Goal: Task Accomplishment & Management: Complete application form

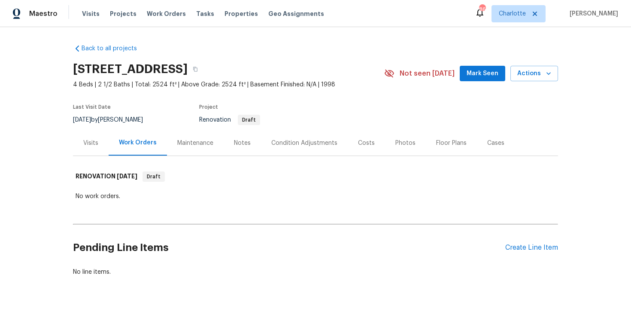
scroll to position [26, 0]
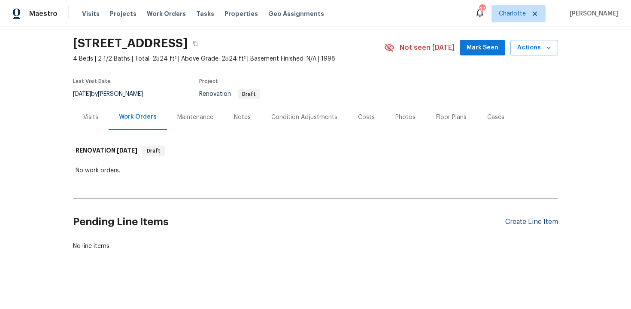
click at [525, 218] on div "Create Line Item" at bounding box center [531, 222] width 53 height 8
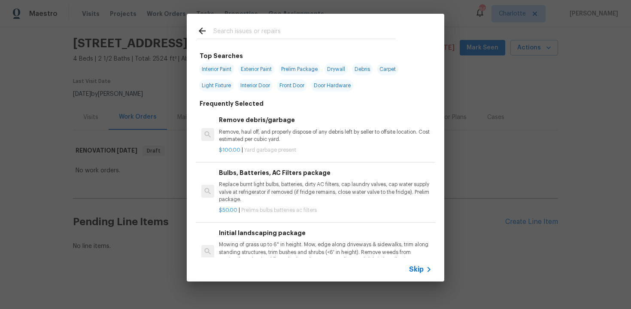
click at [421, 268] on span "Skip" at bounding box center [416, 269] width 15 height 9
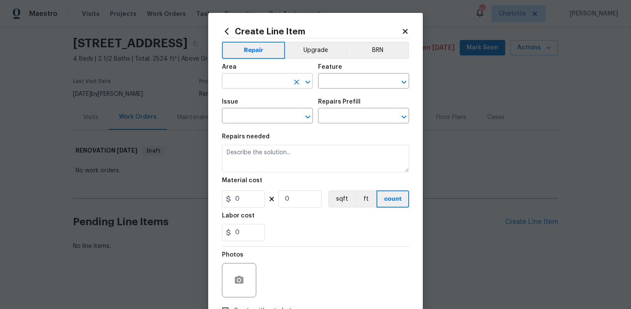
click at [265, 85] on input "text" at bounding box center [255, 81] width 67 height 13
click at [259, 114] on li "Main Bathroom" at bounding box center [267, 115] width 91 height 14
type input "Main Bathroom"
click at [333, 79] on input "text" at bounding box center [351, 81] width 67 height 13
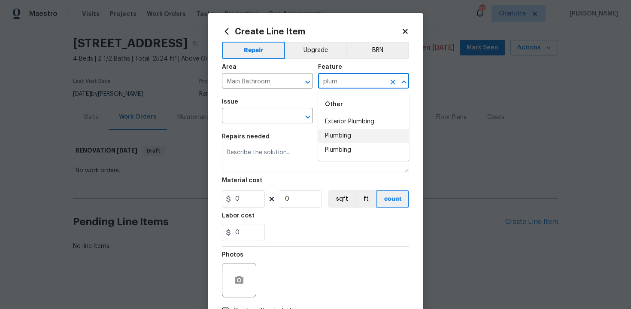
click at [343, 133] on li "Plumbing" at bounding box center [363, 136] width 91 height 14
type input "Plumbing"
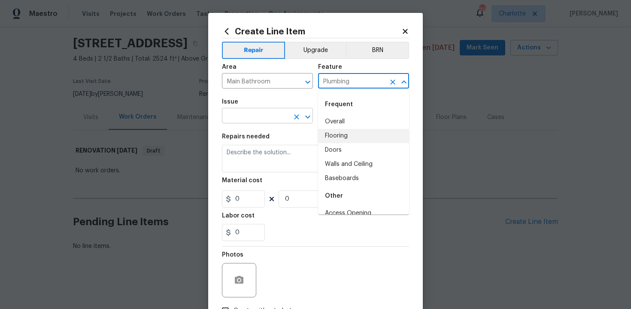
click at [259, 120] on input "text" at bounding box center [255, 116] width 67 height 13
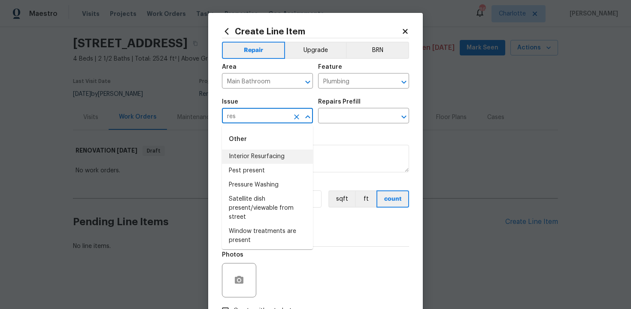
click at [267, 158] on li "Interior Resurfacing" at bounding box center [267, 156] width 91 height 14
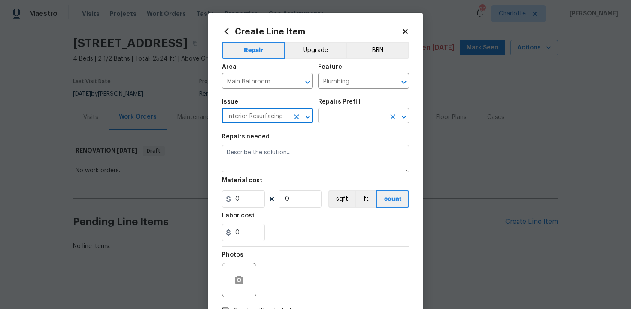
type input "Interior Resurfacing"
click at [340, 117] on input "text" at bounding box center [351, 116] width 67 height 13
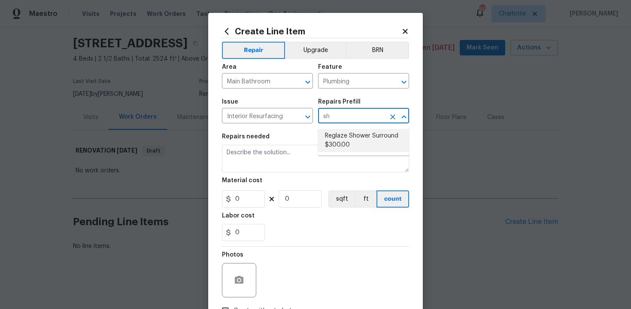
click at [350, 139] on li "Reglaze Shower Surround $300.00" at bounding box center [363, 140] width 91 height 23
type input "Reglaze Shower Surround $300.00"
type textarea "Prep, mask, clean and reglaze the fiberglass shower surround (white) both on th…"
type input "300"
type input "1"
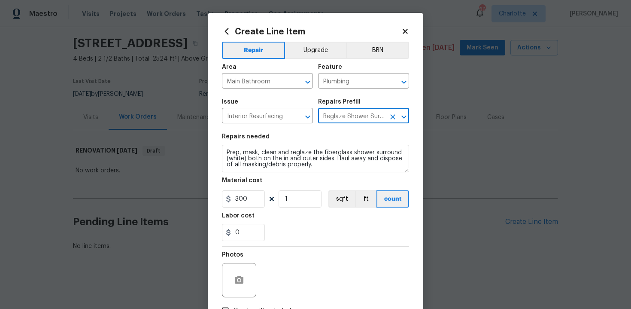
type input "Reglaze Shower Surround $300.00"
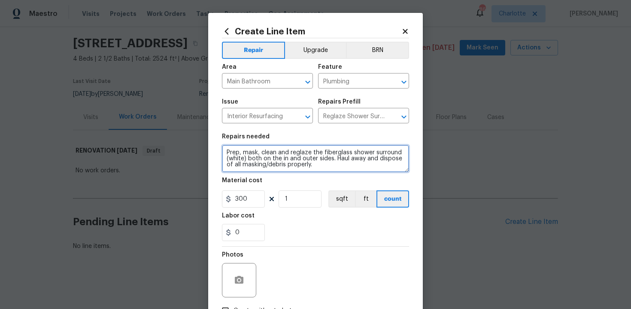
click at [225, 151] on textarea "Prep, mask, clean and reglaze the fiberglass shower surround (white) both on th…" at bounding box center [315, 158] width 187 height 27
type textarea "#sala - Prep, mask, clean and reglaze the fiberglass shower surround (white) bo…"
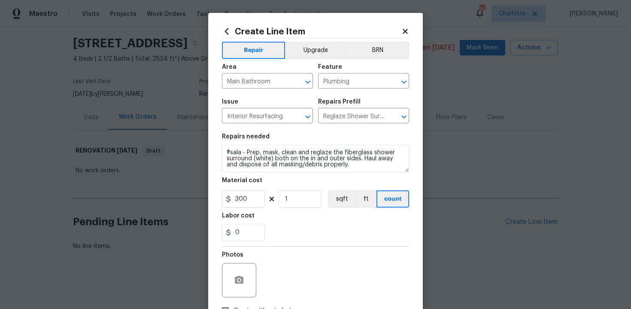
click at [305, 235] on div "0" at bounding box center [315, 232] width 187 height 17
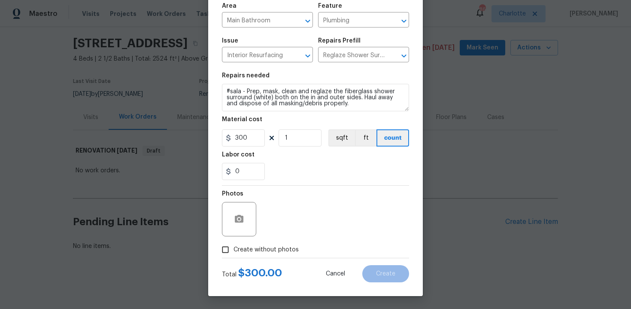
click at [253, 245] on span "Create without photos" at bounding box center [266, 249] width 65 height 9
click at [234, 245] on input "Create without photos" at bounding box center [225, 249] width 16 height 16
checkbox input "true"
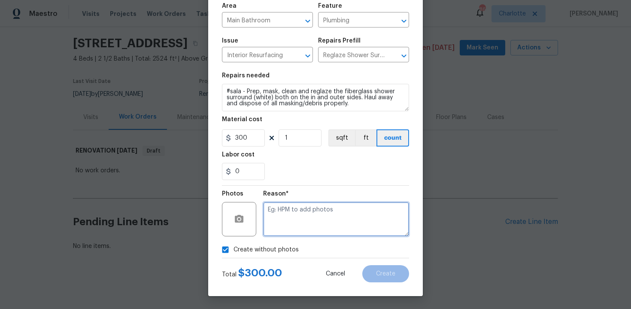
click at [289, 223] on textarea at bounding box center [336, 219] width 146 height 34
type textarea "n/a"
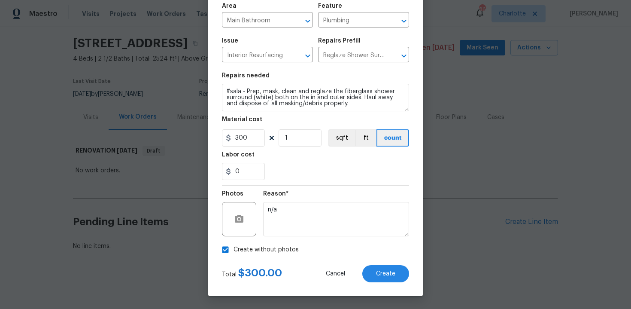
click at [396, 176] on div "0" at bounding box center [315, 171] width 187 height 17
click at [390, 275] on span "Create" at bounding box center [385, 273] width 19 height 6
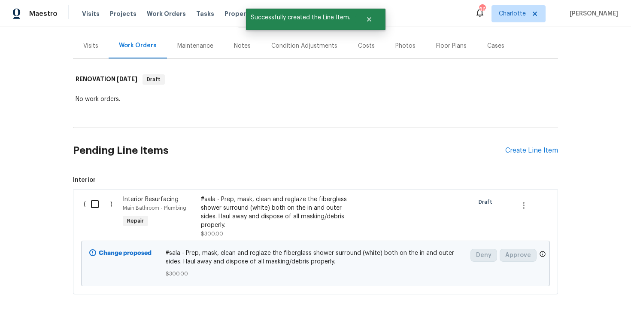
scroll to position [107, 0]
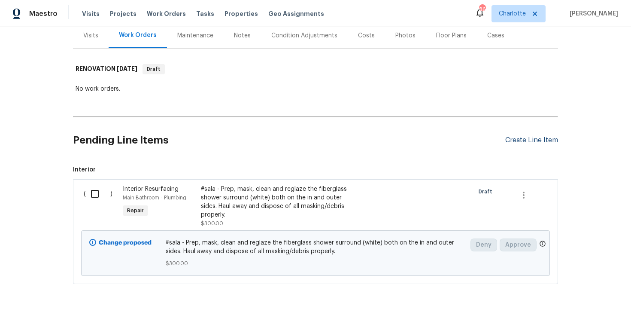
click at [515, 137] on div "Create Line Item" at bounding box center [531, 140] width 53 height 8
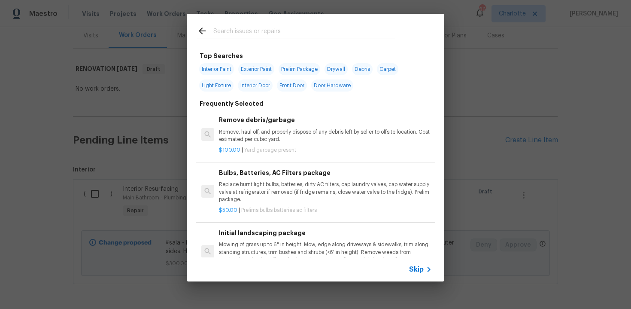
click at [419, 270] on span "Skip" at bounding box center [416, 269] width 15 height 9
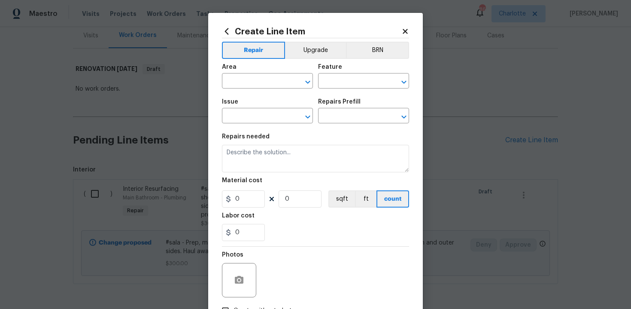
click at [404, 32] on icon at bounding box center [405, 31] width 5 height 5
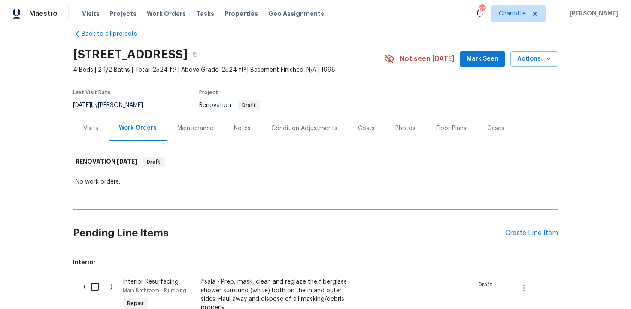
scroll to position [0, 0]
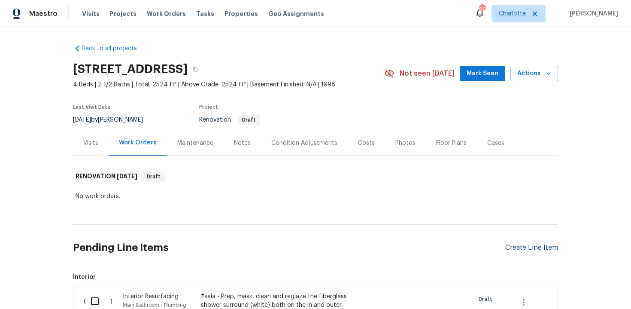
click at [527, 248] on div "Create Line Item" at bounding box center [531, 247] width 53 height 8
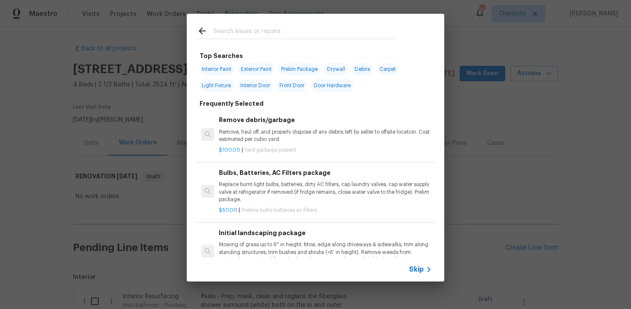
click at [418, 270] on span "Skip" at bounding box center [416, 269] width 15 height 9
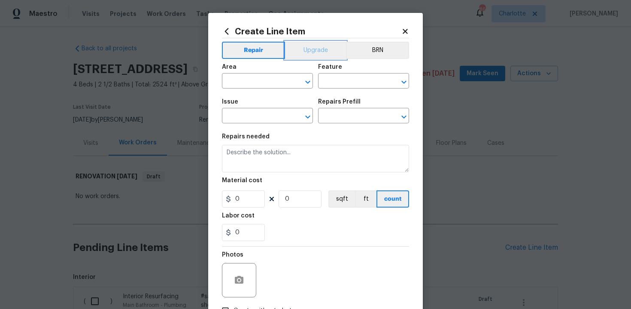
click at [313, 52] on button "Upgrade" at bounding box center [315, 50] width 61 height 17
click at [282, 81] on input "text" at bounding box center [255, 81] width 67 height 13
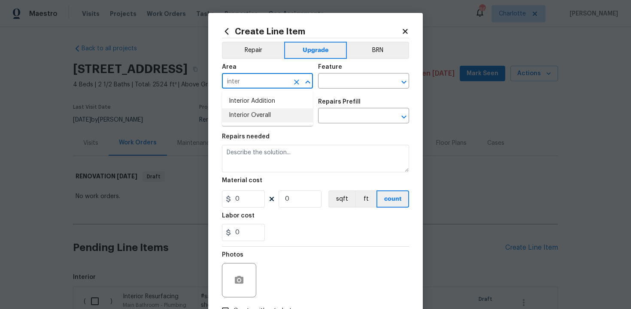
click at [280, 118] on li "Interior Overall" at bounding box center [267, 115] width 91 height 14
type input "Interior Overall"
click at [350, 83] on input "text" at bounding box center [351, 81] width 67 height 13
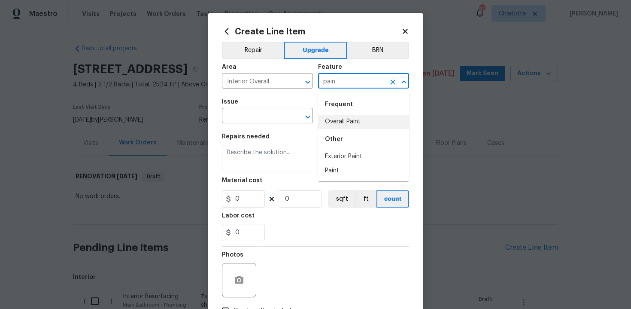
click at [349, 124] on li "Overall Paint" at bounding box center [363, 122] width 91 height 14
type input "Overall Paint"
click at [262, 120] on input "text" at bounding box center [255, 116] width 67 height 13
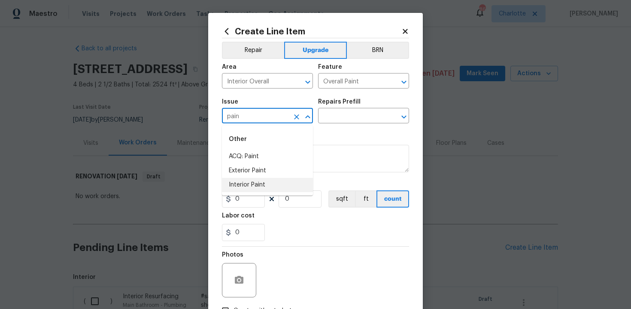
click at [257, 185] on li "Interior Paint" at bounding box center [267, 185] width 91 height 14
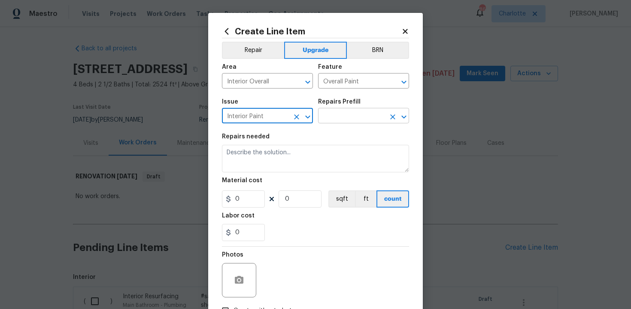
type input "Interior Paint"
click at [344, 112] on input "text" at bounding box center [351, 116] width 67 height 13
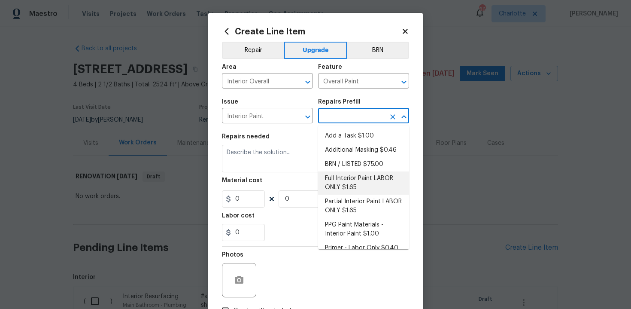
click at [353, 186] on li "Full Interior Paint LABOR ONLY $1.65" at bounding box center [363, 182] width 91 height 23
type input "Full Interior Paint LABOR ONLY $1.65"
type textarea "Full Interior paint - (walls, ceilings, trim, and doors) - PAINT PROVIDED BY OP…"
type input "1.65"
type input "1"
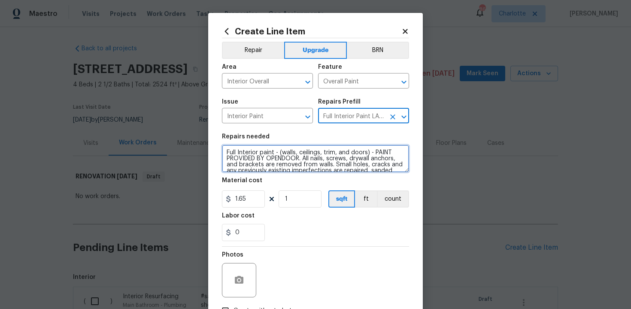
click at [224, 151] on textarea "Full Interior paint - (walls, ceilings, trim, and doors) - PAINT PROVIDED BY OP…" at bounding box center [315, 158] width 187 height 27
type textarea "#sala - Full Interior paint - (walls, ceilings, trim, and doors) - PAINT PROVID…"
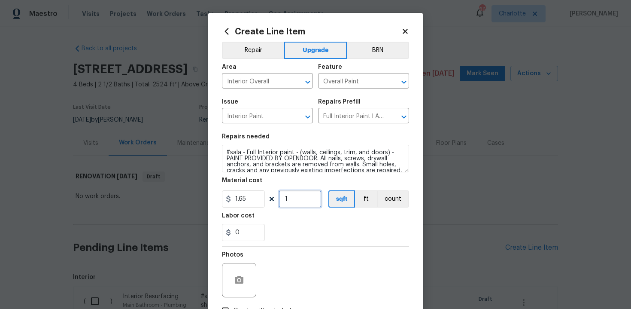
click at [300, 203] on input "1" at bounding box center [300, 198] width 43 height 17
type input "2524"
click at [302, 231] on div "0" at bounding box center [315, 232] width 187 height 17
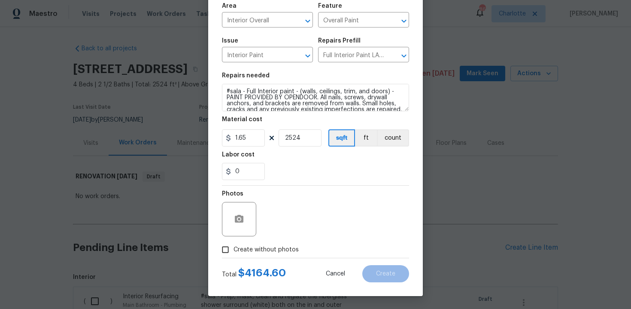
click at [266, 250] on span "Create without photos" at bounding box center [266, 249] width 65 height 9
click at [234, 250] on input "Create without photos" at bounding box center [225, 249] width 16 height 16
checkbox input "true"
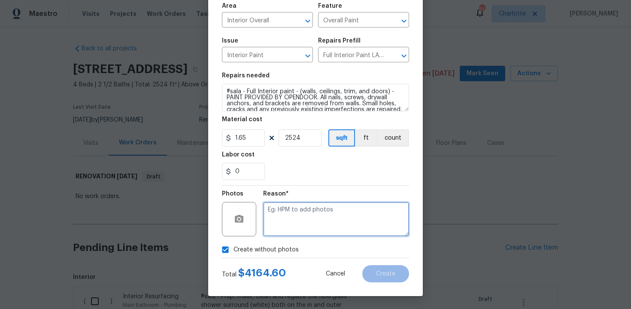
click at [292, 216] on textarea at bounding box center [336, 219] width 146 height 34
type textarea "n/a"
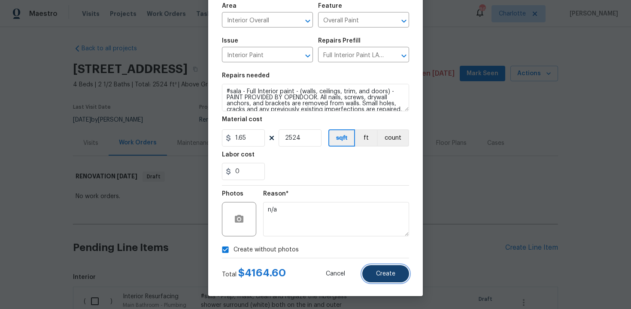
click at [376, 278] on button "Create" at bounding box center [385, 273] width 47 height 17
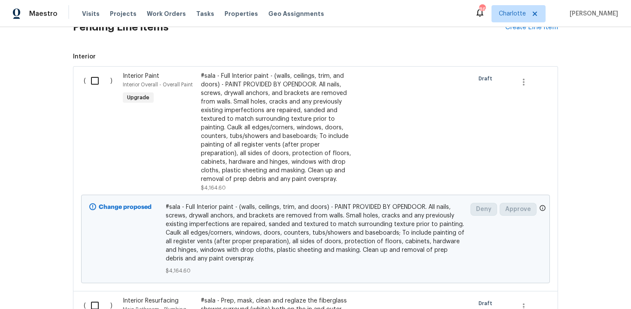
scroll to position [128, 0]
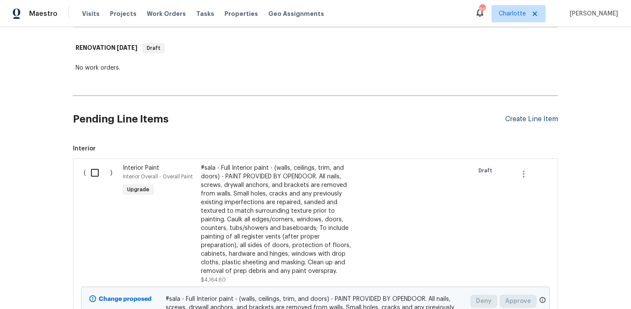
click at [532, 121] on div "Create Line Item" at bounding box center [531, 119] width 53 height 8
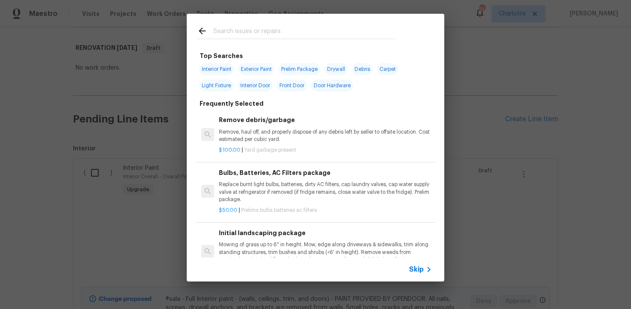
click at [411, 270] on span "Skip" at bounding box center [416, 269] width 15 height 9
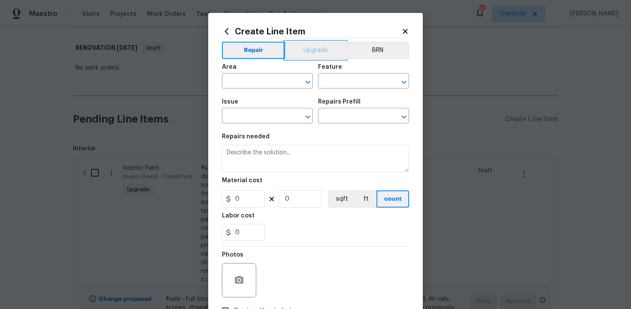
click at [321, 51] on button "Upgrade" at bounding box center [315, 50] width 61 height 17
click at [279, 76] on input "text" at bounding box center [255, 81] width 67 height 13
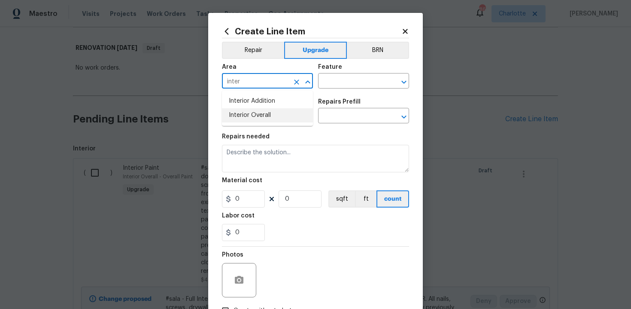
click at [275, 115] on li "Interior Overall" at bounding box center [267, 115] width 91 height 14
type input "Interior Overall"
click at [340, 78] on input "text" at bounding box center [351, 81] width 67 height 13
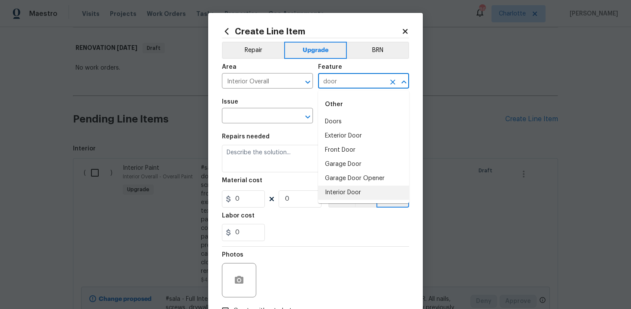
click at [337, 190] on li "Interior Door" at bounding box center [363, 192] width 91 height 14
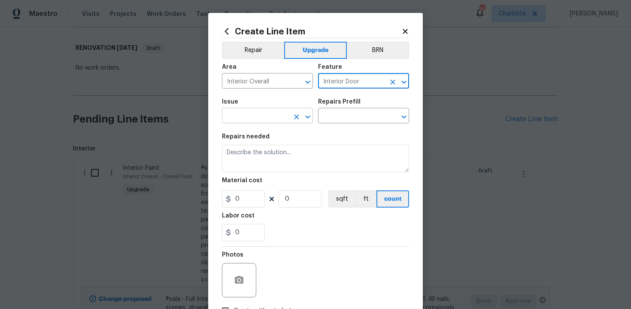
type input "Interior Door"
click at [255, 116] on input "text" at bounding box center [255, 116] width 67 height 13
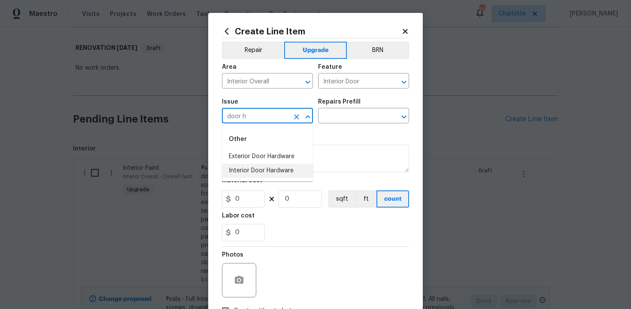
click at [263, 170] on li "Interior Door Hardware" at bounding box center [267, 171] width 91 height 14
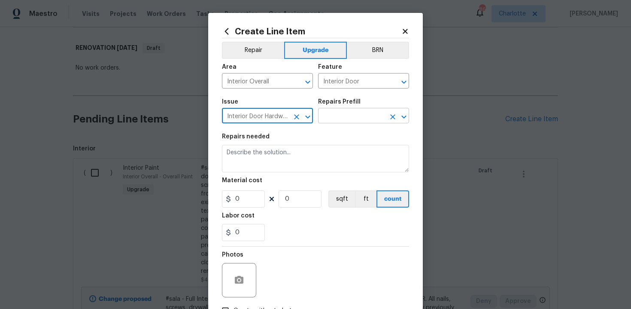
type input "Interior Door Hardware"
click at [334, 117] on input "text" at bounding box center [351, 116] width 67 height 13
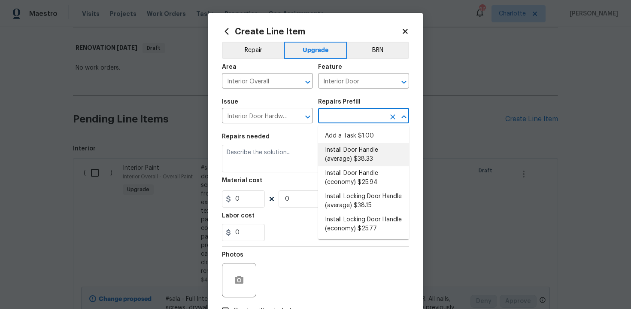
click at [351, 153] on li "Install Door Handle (average) $38.33" at bounding box center [363, 154] width 91 height 23
type input "Install Door Handle (average) $38.33"
type textarea "Remove the existing interior door handle (if present). Install a new (average) …"
type input "38.33"
type input "1"
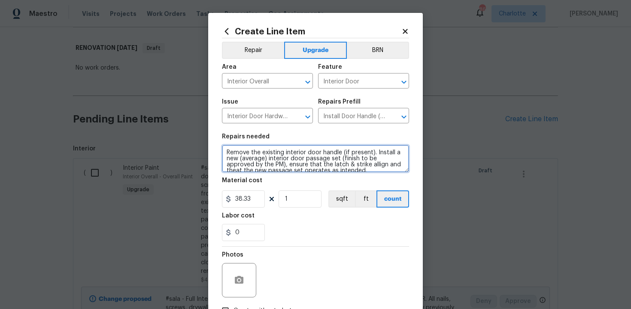
click at [222, 152] on textarea "Remove the existing interior door handle (if present). Install a new (average) …" at bounding box center [315, 158] width 187 height 27
type textarea "#sala - Remove the existing interior door handle (if present). Install a new (a…"
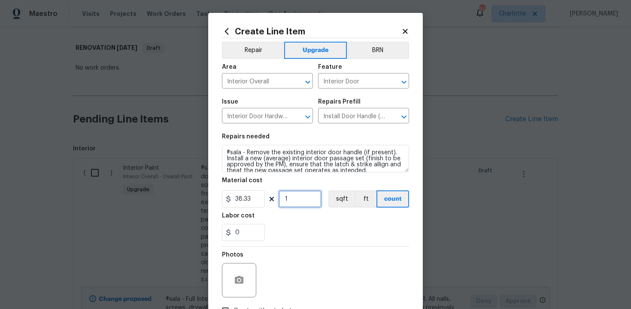
click at [297, 199] on input "1" at bounding box center [300, 198] width 43 height 17
type input "15"
click at [311, 223] on div "Labor cost" at bounding box center [315, 218] width 187 height 11
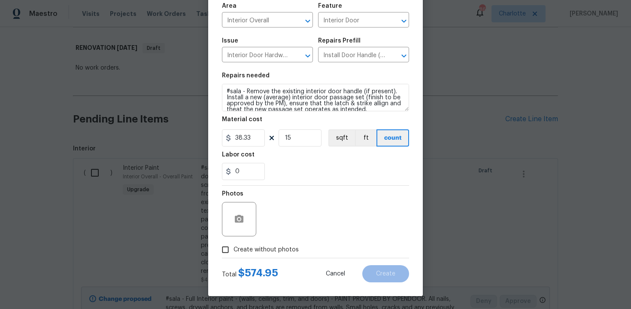
click at [262, 242] on label "Create without photos" at bounding box center [258, 249] width 82 height 16
click at [234, 242] on input "Create without photos" at bounding box center [225, 249] width 16 height 16
checkbox input "true"
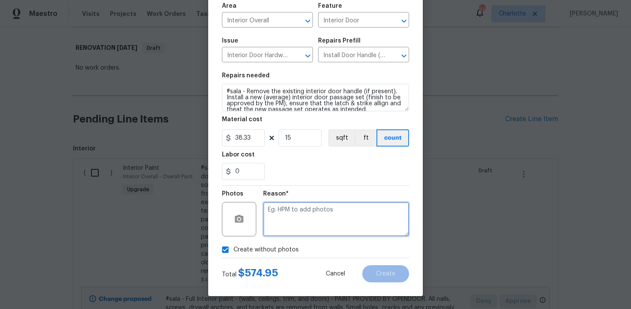
click at [302, 218] on textarea at bounding box center [336, 219] width 146 height 34
type textarea "n/a"
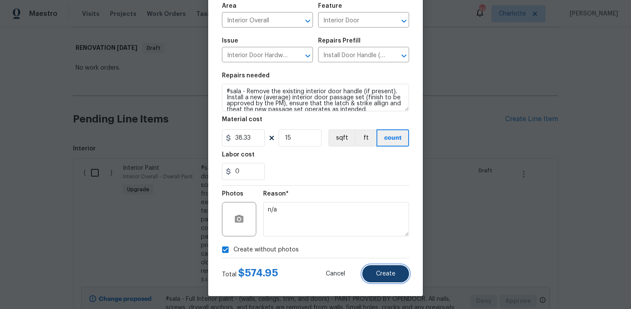
click at [382, 273] on span "Create" at bounding box center [385, 273] width 19 height 6
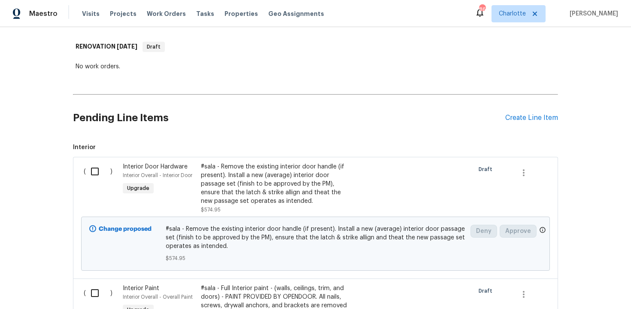
scroll to position [89, 0]
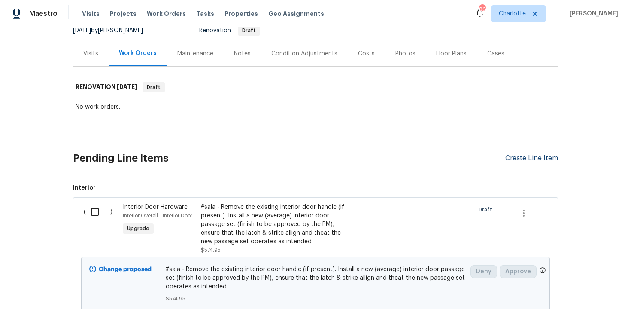
click at [533, 161] on div "Create Line Item" at bounding box center [531, 158] width 53 height 8
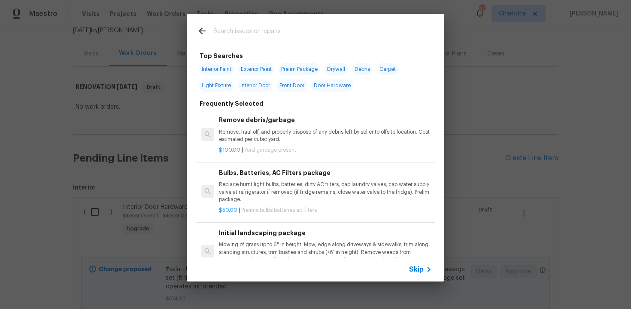
click at [419, 268] on span "Skip" at bounding box center [416, 269] width 15 height 9
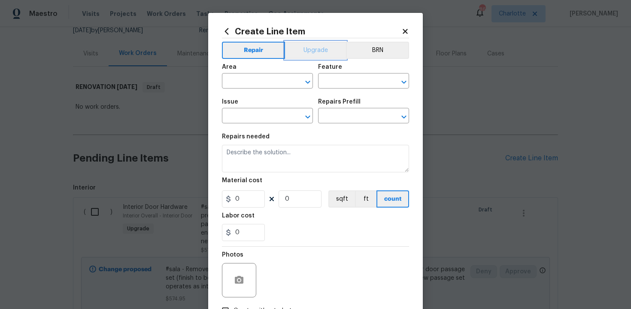
click at [318, 48] on button "Upgrade" at bounding box center [315, 50] width 61 height 17
click at [266, 81] on input "text" at bounding box center [255, 81] width 67 height 13
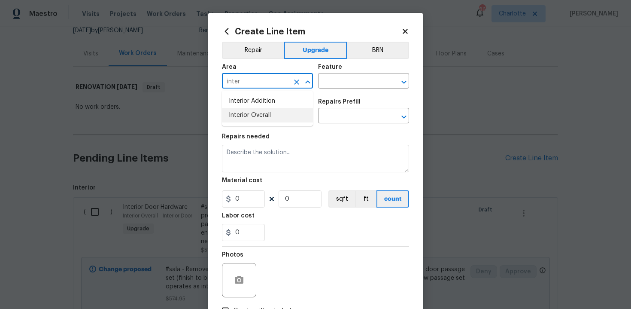
click at [273, 117] on li "Interior Overall" at bounding box center [267, 115] width 91 height 14
type input "Interior Overall"
click at [337, 84] on input "text" at bounding box center [351, 81] width 67 height 13
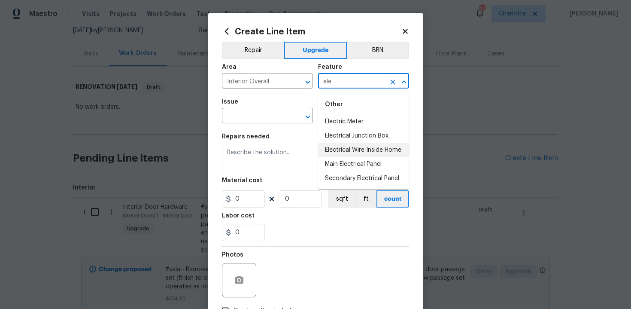
click at [346, 146] on li "Electrical Wire Inside Home" at bounding box center [363, 150] width 91 height 14
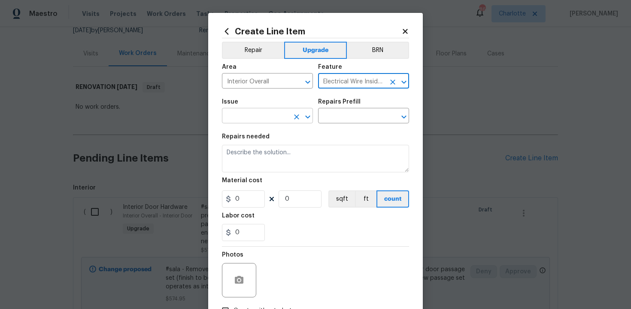
type input "Electrical Wire Inside Home"
click at [276, 122] on input "text" at bounding box center [255, 116] width 67 height 13
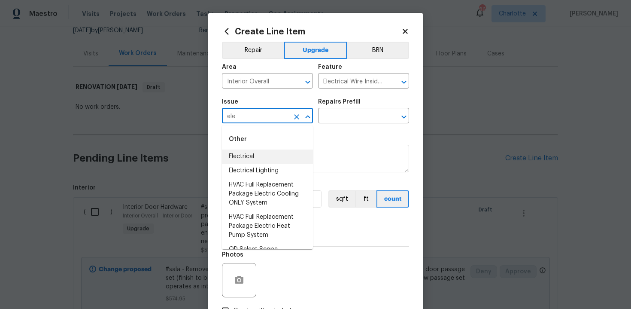
click at [276, 159] on li "Electrical" at bounding box center [267, 156] width 91 height 14
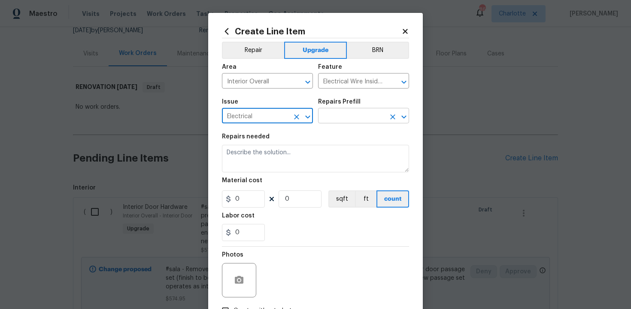
type input "Electrical"
click at [336, 121] on input "text" at bounding box center [351, 116] width 67 height 13
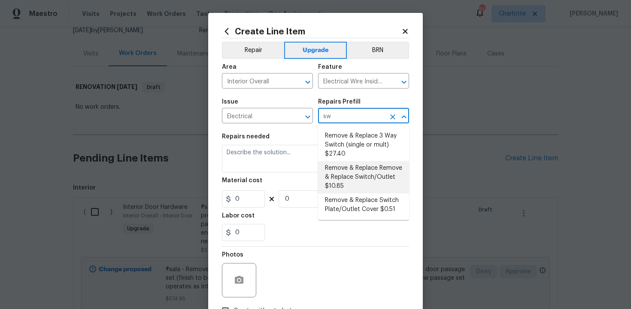
click at [348, 176] on li "Remove & Replace Remove & Replace Switch/Outlet $10.85" at bounding box center [363, 177] width 91 height 32
type input "Remove & Replace Remove & Replace Switch/Outlet $10.85"
type textarea "Remove and replace switch(es) and/or outlet(s) with new (covers to match the re…"
type input "10.85"
type input "1"
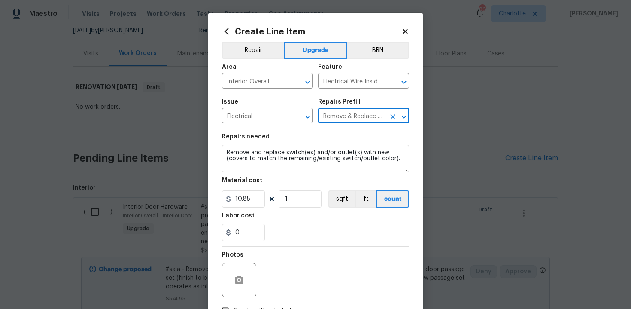
type input "Remove & Replace Remove & Replace Switch/Outlet $10.85"
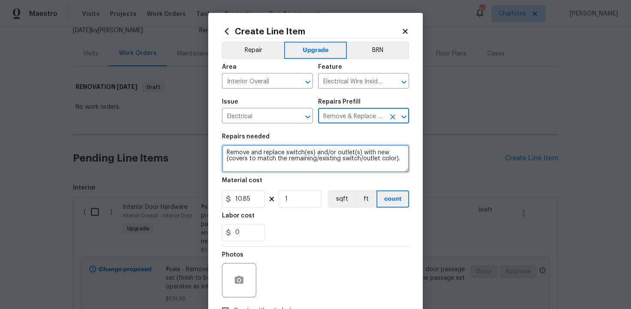
click at [223, 152] on textarea "Remove and replace switch(es) and/or outlet(s) with new (covers to match the re…" at bounding box center [315, 158] width 187 height 27
type textarea "#sala - Remove and replace switch(es) and/or outlet(s) with new (covers to matc…"
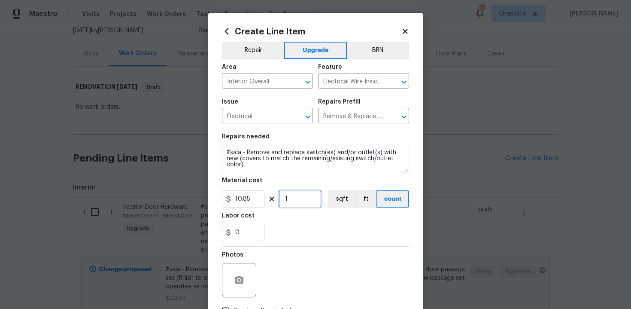
click at [295, 203] on input "1" at bounding box center [300, 198] width 43 height 17
type input "100"
click at [326, 220] on div "Labor cost" at bounding box center [315, 218] width 187 height 11
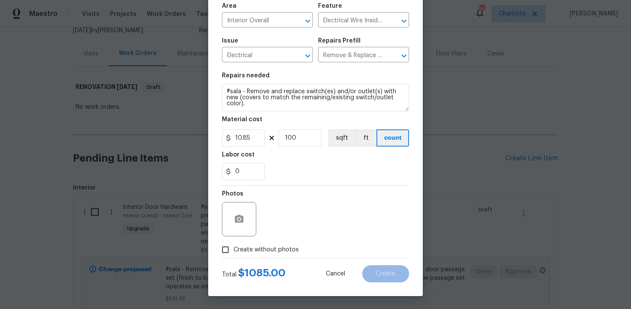
click at [259, 254] on label "Create without photos" at bounding box center [258, 249] width 82 height 16
click at [234, 254] on input "Create without photos" at bounding box center [225, 249] width 16 height 16
checkbox input "true"
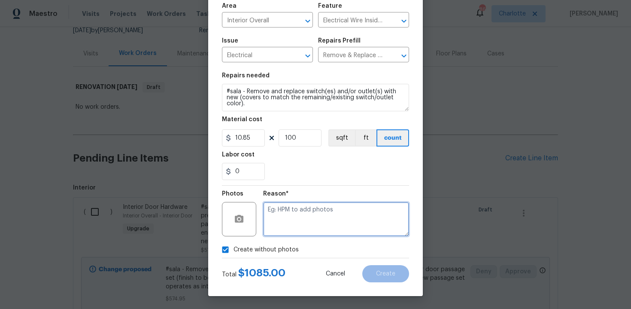
click at [300, 217] on textarea at bounding box center [336, 219] width 146 height 34
type textarea "n/a"
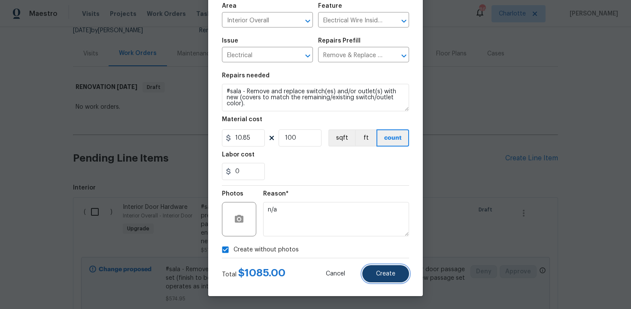
click at [380, 265] on button "Create" at bounding box center [385, 273] width 47 height 17
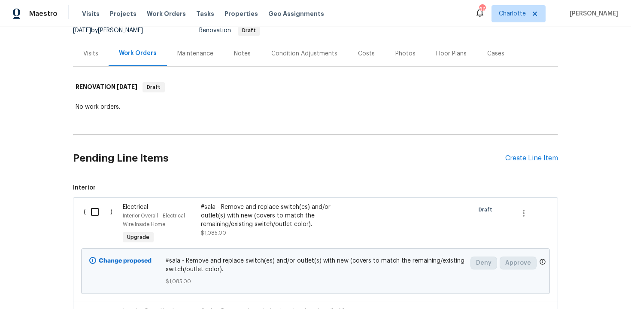
scroll to position [89, 0]
click at [543, 157] on div "Create Line Item" at bounding box center [531, 158] width 53 height 8
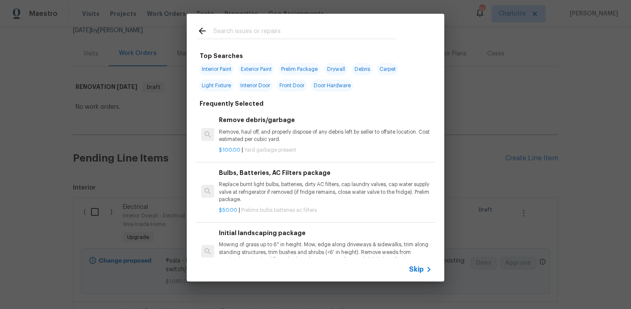
click at [416, 270] on span "Skip" at bounding box center [416, 269] width 15 height 9
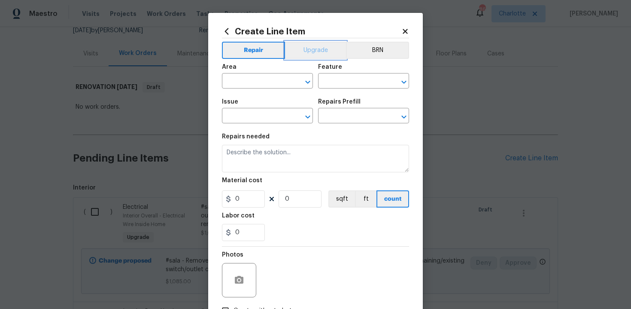
click at [316, 49] on button "Upgrade" at bounding box center [315, 50] width 61 height 17
click at [268, 79] on input "text" at bounding box center [255, 81] width 67 height 13
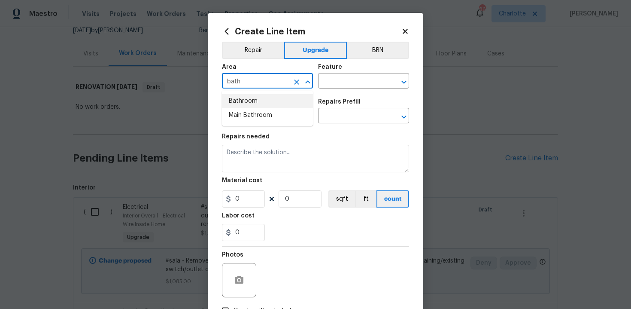
click at [266, 101] on li "Bathroom" at bounding box center [267, 101] width 91 height 14
type input "Bathroom"
click at [342, 85] on input "text" at bounding box center [351, 81] width 67 height 13
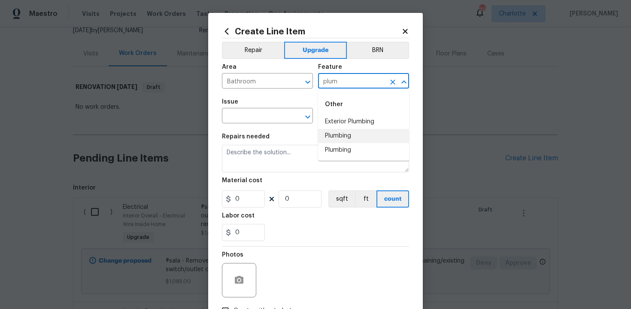
click at [338, 131] on li "Plumbing" at bounding box center [363, 136] width 91 height 14
type input "Plumbing"
click at [258, 114] on input "text" at bounding box center [255, 116] width 67 height 13
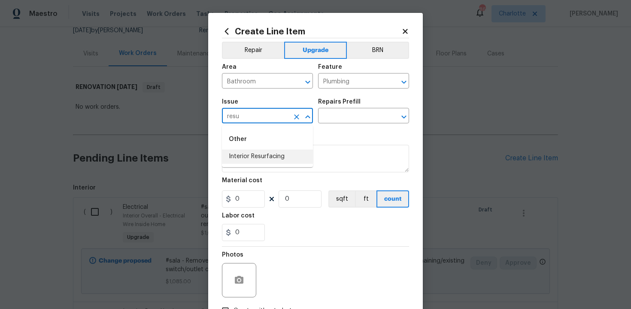
click at [270, 159] on li "Interior Resurfacing" at bounding box center [267, 156] width 91 height 14
type input "Interior Resurfacing"
click at [341, 118] on input "text" at bounding box center [351, 116] width 67 height 13
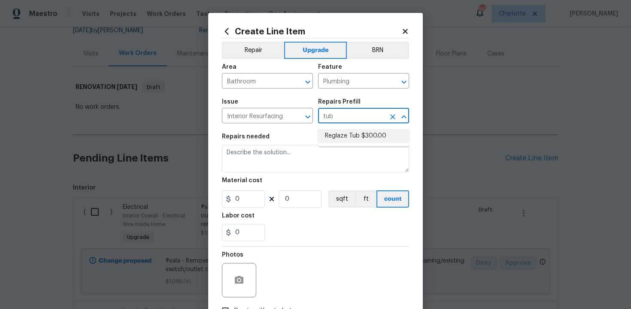
click at [340, 140] on li "Reglaze Tub $300.00" at bounding box center [363, 136] width 91 height 14
type input "Reglaze Tub $300.00"
type textarea "Prep, mask, clean and reglaze the tub (white) both on the in and outer sides. H…"
type input "300"
type input "1"
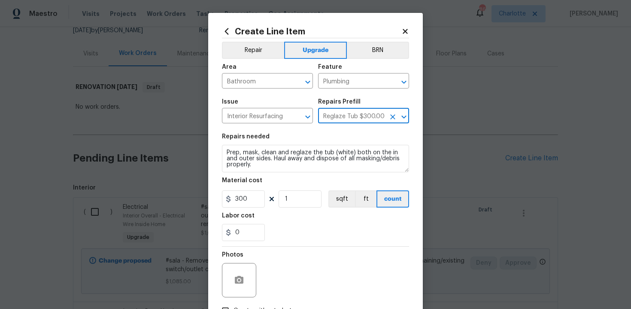
type input "Reglaze Tub $300.00"
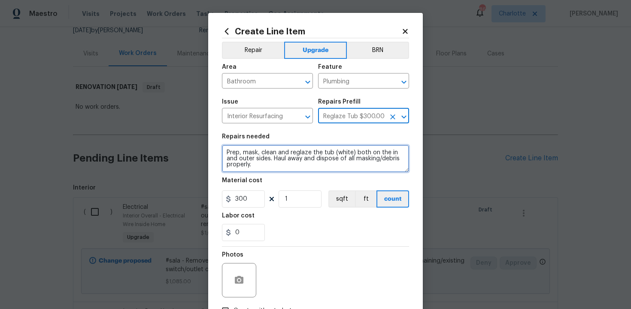
click at [225, 151] on textarea "Prep, mask, clean and reglaze the tub (white) both on the in and outer sides. H…" at bounding box center [315, 158] width 187 height 27
type textarea "#sala - Prep, mask, clean and reglaze the tub (white) both on the in and outer …"
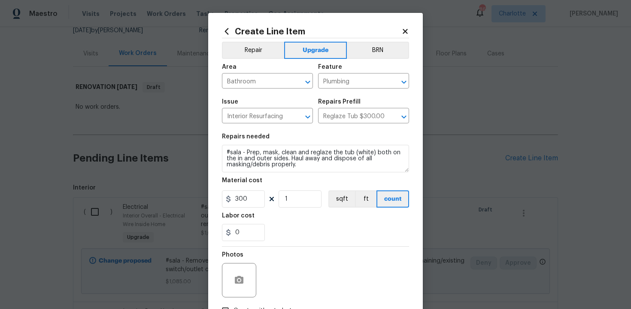
click at [314, 237] on div "0" at bounding box center [315, 232] width 187 height 17
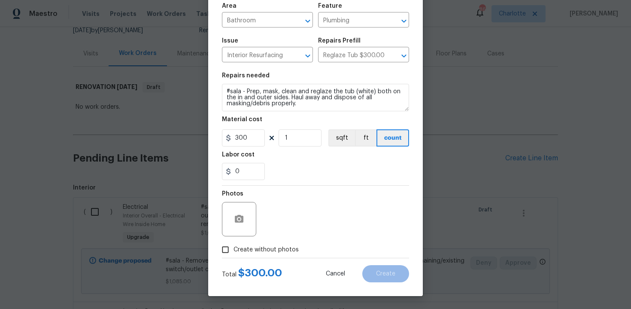
click at [250, 248] on span "Create without photos" at bounding box center [266, 249] width 65 height 9
click at [234, 248] on input "Create without photos" at bounding box center [225, 249] width 16 height 16
checkbox input "true"
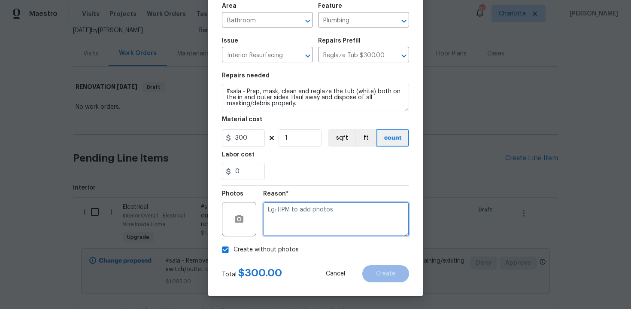
click at [299, 218] on textarea at bounding box center [336, 219] width 146 height 34
type textarea "n/a"
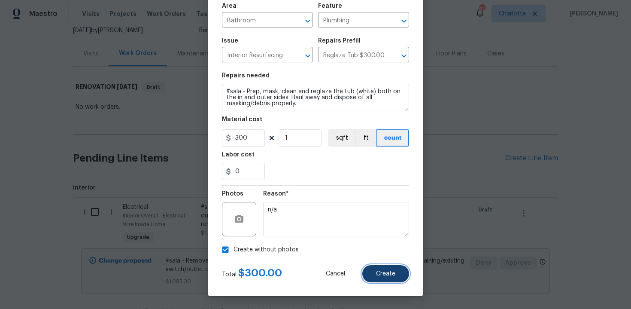
click at [385, 274] on span "Create" at bounding box center [385, 273] width 19 height 6
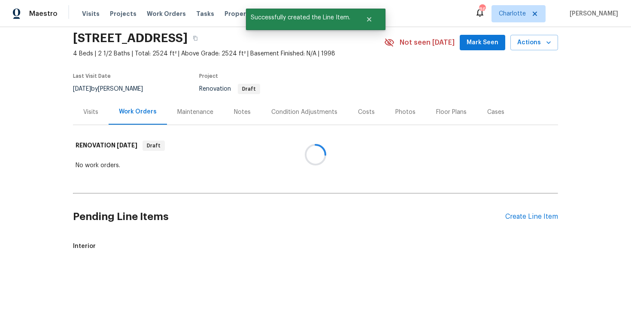
scroll to position [89, 0]
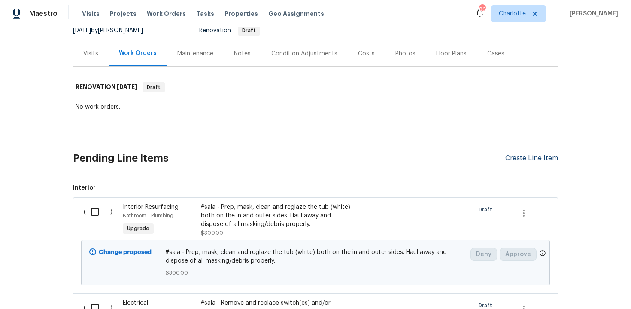
click at [524, 158] on div "Create Line Item" at bounding box center [531, 158] width 53 height 8
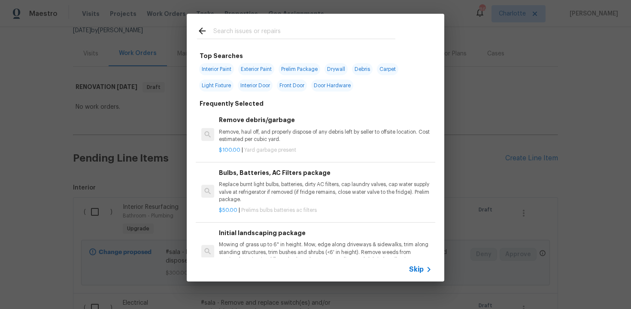
click at [410, 270] on span "Skip" at bounding box center [416, 269] width 15 height 9
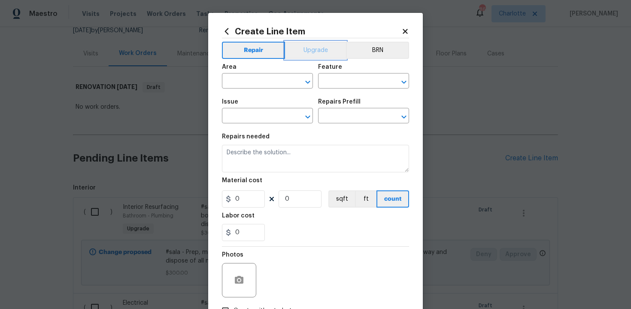
click at [318, 48] on button "Upgrade" at bounding box center [315, 50] width 61 height 17
click at [266, 84] on input "text" at bounding box center [255, 81] width 67 height 13
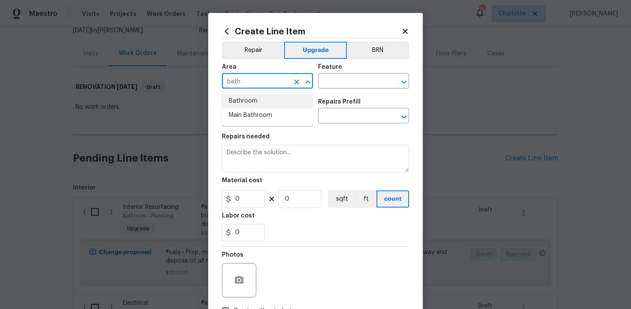
click at [261, 100] on li "Bathroom" at bounding box center [267, 101] width 91 height 14
type input "Bathroom"
click at [334, 82] on input "text" at bounding box center [351, 81] width 67 height 13
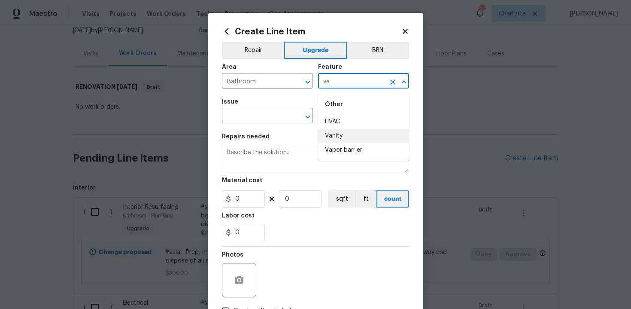
click at [339, 137] on li "Vanity" at bounding box center [363, 136] width 91 height 14
type input "Vanity"
click at [246, 122] on input "text" at bounding box center [255, 116] width 67 height 13
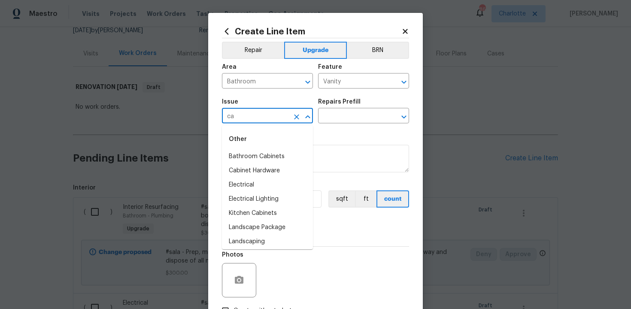
type input "c"
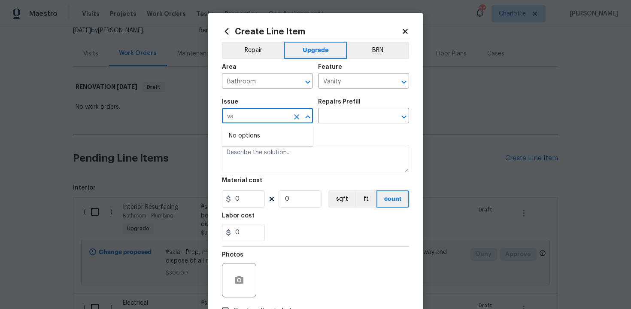
type input "v"
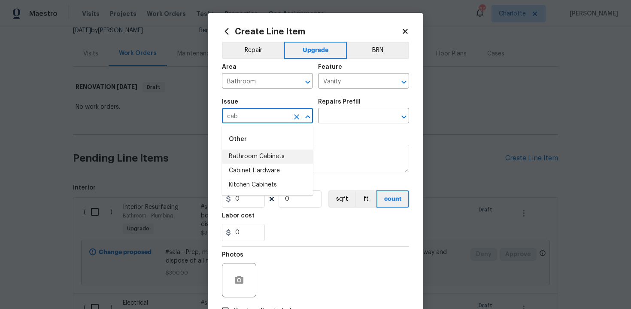
click at [269, 151] on li "Bathroom Cabinets" at bounding box center [267, 156] width 91 height 14
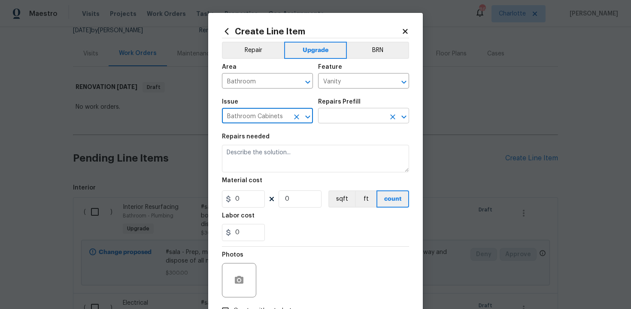
type input "Bathroom Cabinets"
click at [357, 120] on input "text" at bounding box center [351, 116] width 67 height 13
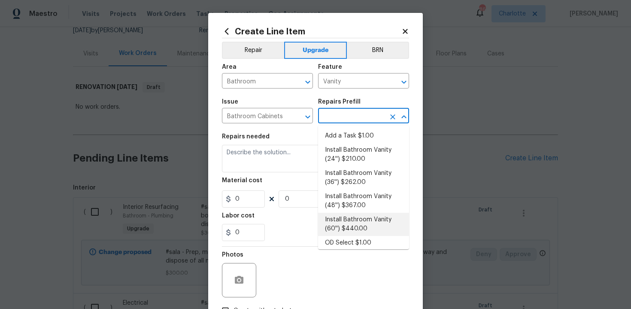
click at [370, 221] on li "Install Bathroom Vanity (60'') $440.00" at bounding box center [363, 224] width 91 height 23
type input "Cabinets"
type input "Install Bathroom Vanity (60'') $440.00"
type textarea "Remove the existing bathroom vanity (if present) and install a new 60'' bathroo…"
type input "440"
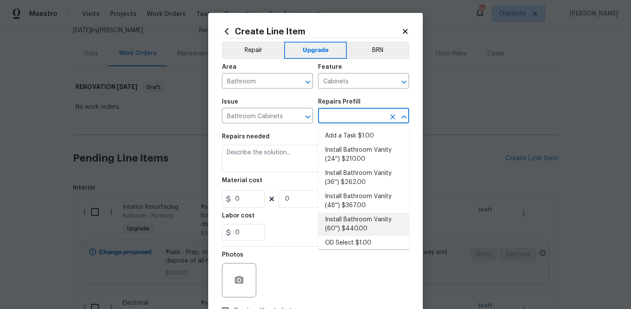
type input "1"
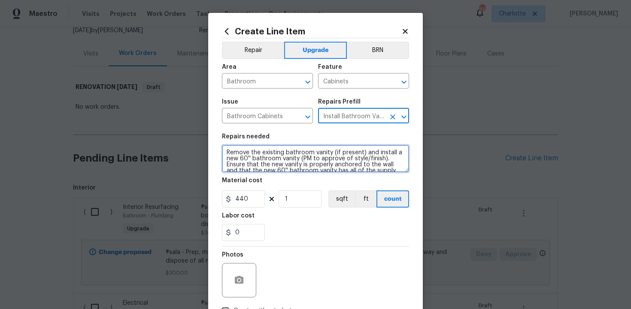
click at [224, 152] on textarea "Remove the existing bathroom vanity (if present) and install a new 60'' bathroo…" at bounding box center [315, 158] width 187 height 27
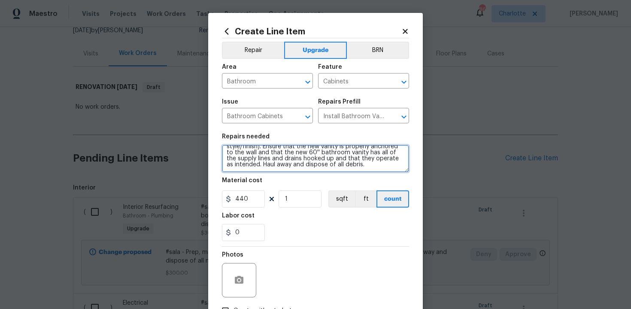
click at [372, 170] on textarea "#sala - Remove the existing bathroom vanity (if present) and install a new 60''…" at bounding box center [315, 158] width 187 height 27
paste textarea "Both full bathrooms"
type textarea "#sala - Remove the existing bathroom vanity (if present) and install a new 60''…"
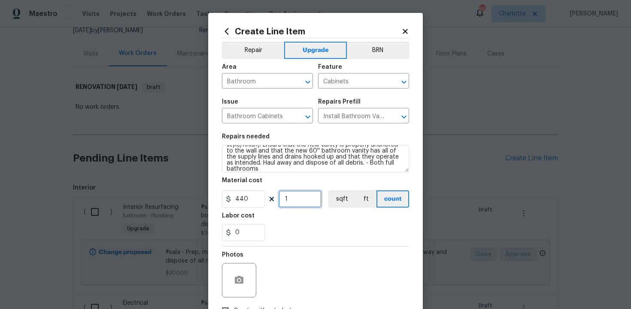
click at [306, 201] on input "1" at bounding box center [300, 198] width 43 height 17
type input "2"
click at [314, 228] on div "0" at bounding box center [315, 232] width 187 height 17
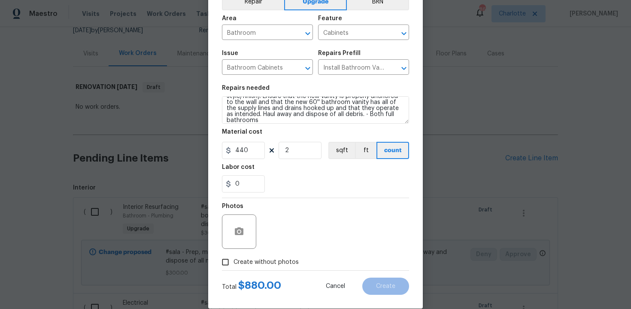
scroll to position [61, 0]
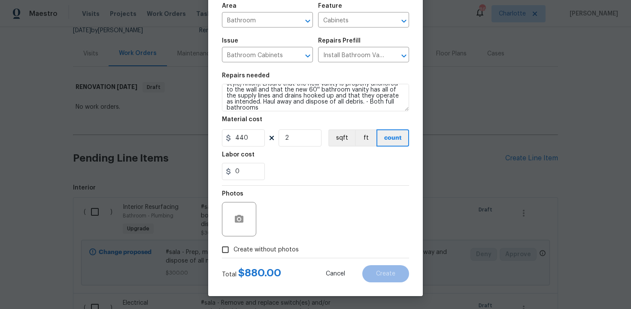
click at [264, 246] on span "Create without photos" at bounding box center [266, 249] width 65 height 9
click at [234, 246] on input "Create without photos" at bounding box center [225, 249] width 16 height 16
checkbox input "true"
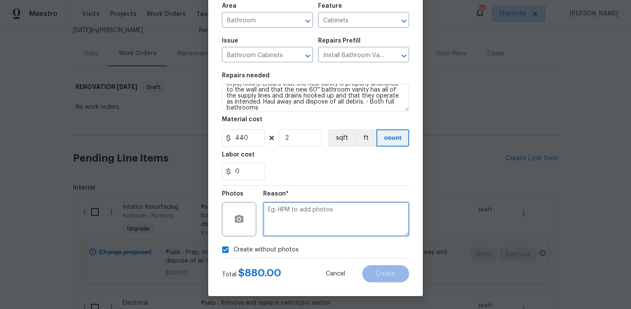
click at [309, 213] on textarea at bounding box center [336, 219] width 146 height 34
type textarea "n/a"
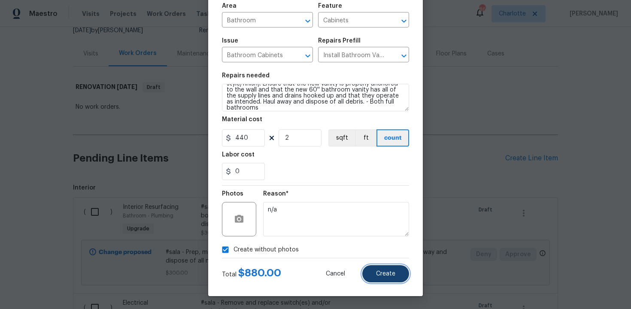
click at [404, 275] on button "Create" at bounding box center [385, 273] width 47 height 17
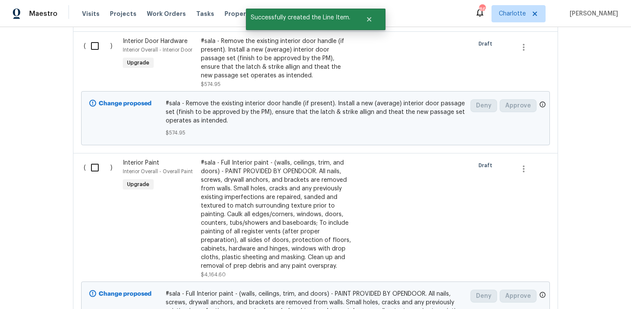
scroll to position [513, 0]
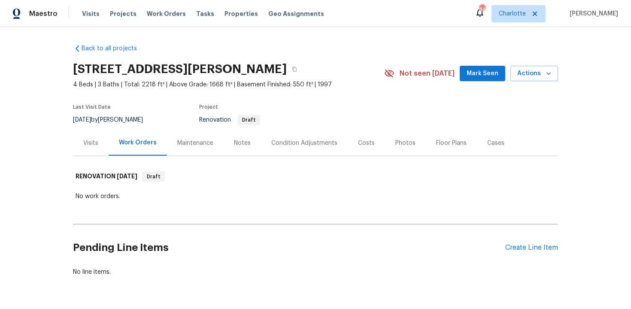
click at [610, 150] on div "Back to all projects [STREET_ADDRESS] 4 Beds | 3 Baths | Total: 2218 ft² | Abov…" at bounding box center [315, 168] width 631 height 282
click at [533, 246] on div "Create Line Item" at bounding box center [531, 247] width 53 height 8
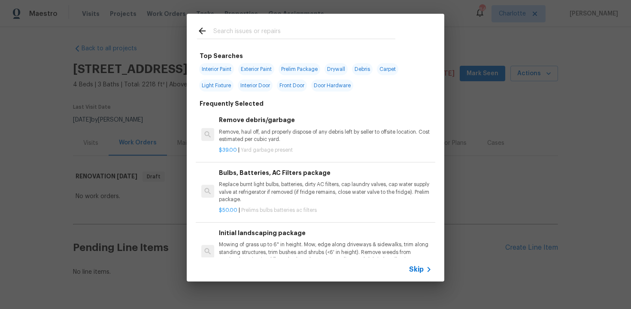
click at [420, 269] on span "Skip" at bounding box center [416, 269] width 15 height 9
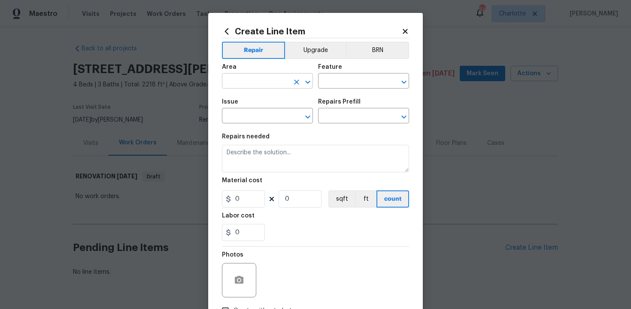
click at [273, 77] on input "text" at bounding box center [255, 81] width 67 height 13
click at [268, 120] on li "Interior Overall" at bounding box center [267, 115] width 91 height 14
type input "Interior Overall"
click at [348, 81] on input "text" at bounding box center [351, 81] width 67 height 13
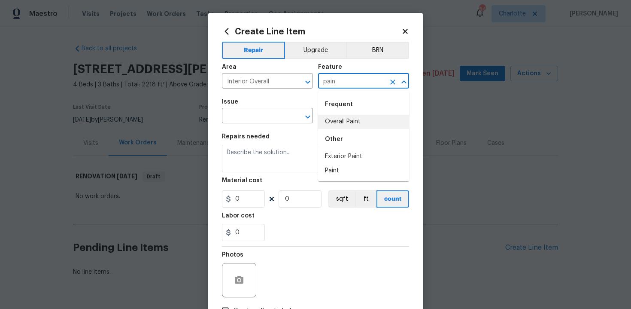
click at [346, 121] on li "Overall Paint" at bounding box center [363, 122] width 91 height 14
type input "Overall Paint"
click at [261, 122] on input "text" at bounding box center [255, 116] width 67 height 13
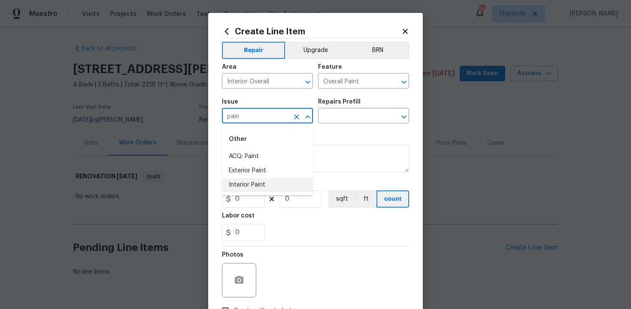
click at [259, 184] on li "Interior Paint" at bounding box center [267, 185] width 91 height 14
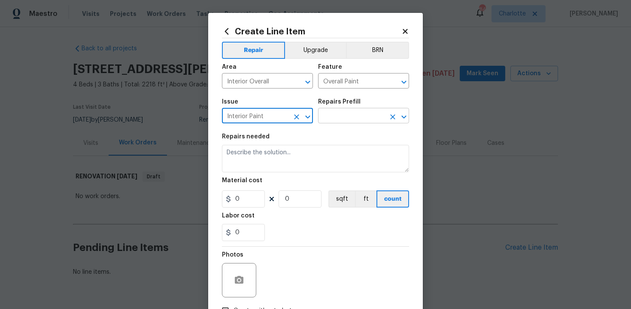
type input "Interior Paint"
click at [342, 114] on input "text" at bounding box center [351, 116] width 67 height 13
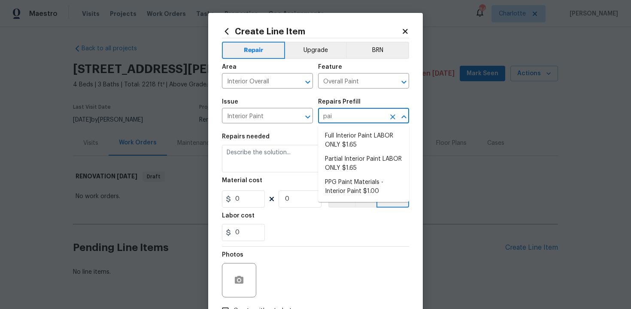
type input "pain"
click at [346, 138] on li "Full Interior Paint LABOR ONLY $1.65" at bounding box center [363, 140] width 91 height 23
type input "Full Interior Paint LABOR ONLY $1.65"
type textarea "Full Interior paint - (walls, ceilings, trim, and doors) - PAINT PROVIDED BY OP…"
type input "1.65"
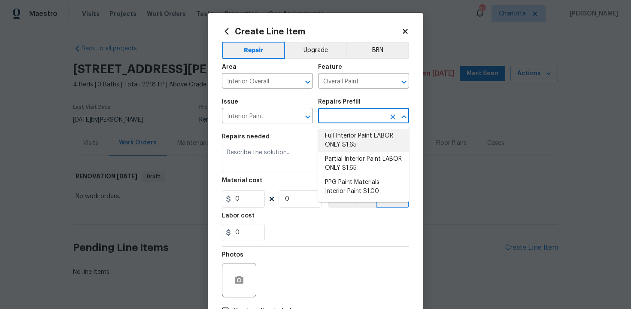
type input "1"
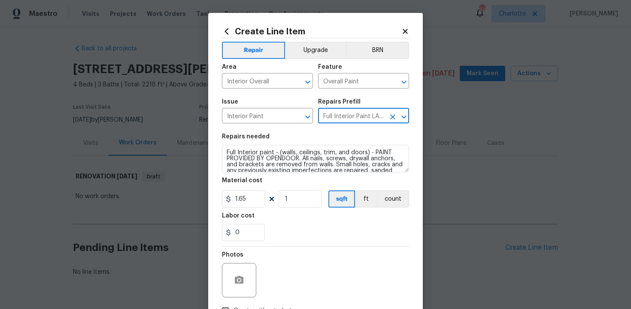
type input "Full Interior Paint LABOR ONLY $1.65"
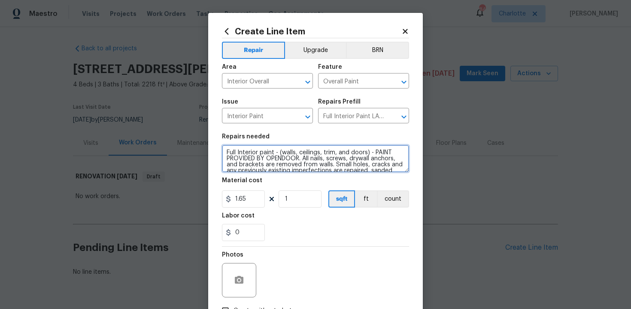
click at [224, 152] on textarea "Full Interior paint - (walls, ceilings, trim, and doors) - PAINT PROVIDED BY OP…" at bounding box center [315, 158] width 187 height 27
type textarea "#sala - Full Interior paint - (walls, ceilings, trim, and doors) - PAINT PROVID…"
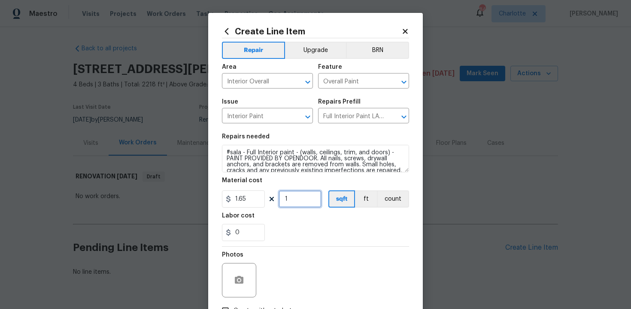
click at [295, 200] on input "1" at bounding box center [300, 198] width 43 height 17
type input "1655"
click at [313, 227] on div "0" at bounding box center [315, 232] width 187 height 17
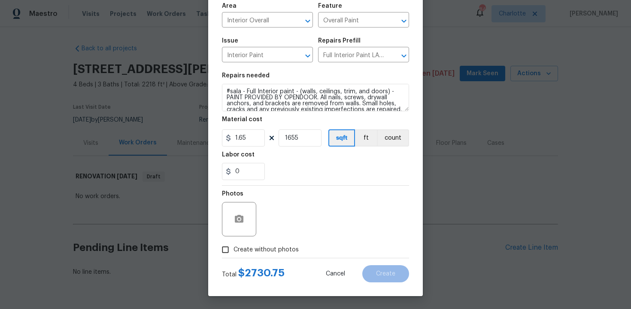
click at [258, 251] on span "Create without photos" at bounding box center [266, 249] width 65 height 9
click at [234, 251] on input "Create without photos" at bounding box center [225, 249] width 16 height 16
checkbox input "true"
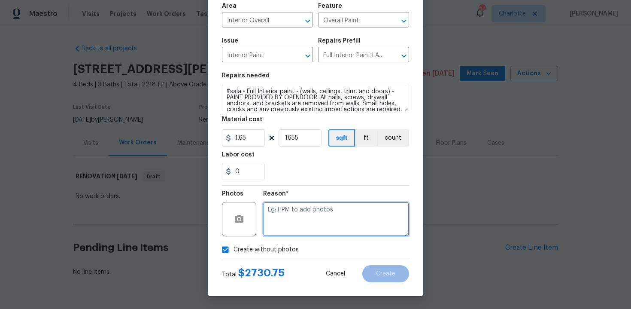
click at [309, 219] on textarea at bounding box center [336, 219] width 146 height 34
type textarea "n/a"
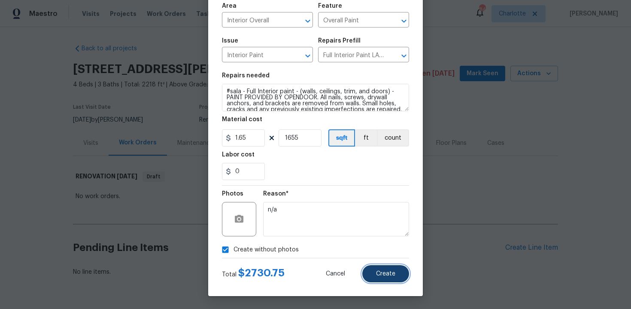
click at [377, 274] on span "Create" at bounding box center [385, 273] width 19 height 6
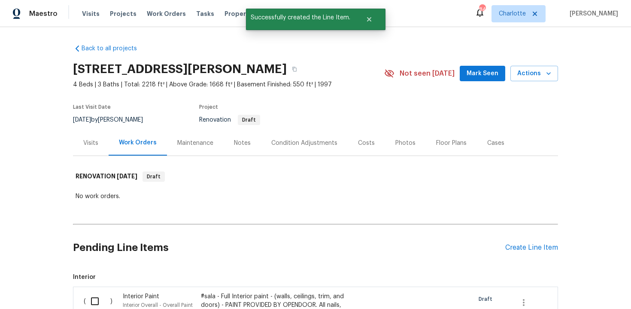
scroll to position [167, 0]
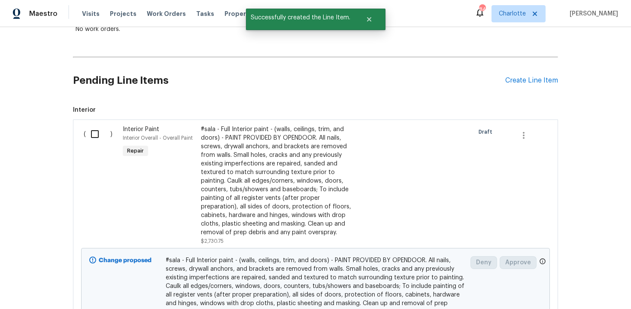
click at [266, 176] on div "#sala - Full Interior paint - (walls, ceilings, trim, and doors) - PAINT PROVID…" at bounding box center [276, 181] width 151 height 112
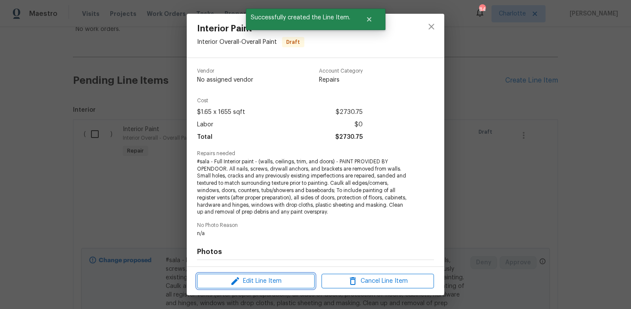
click at [291, 282] on span "Edit Line Item" at bounding box center [256, 281] width 112 height 11
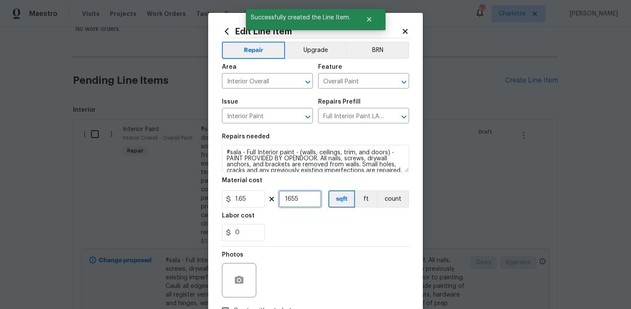
click at [306, 201] on input "1655" at bounding box center [300, 198] width 43 height 17
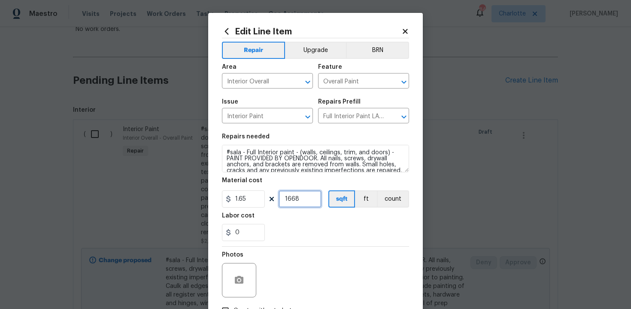
type input "1668"
click at [312, 233] on div "0" at bounding box center [315, 232] width 187 height 17
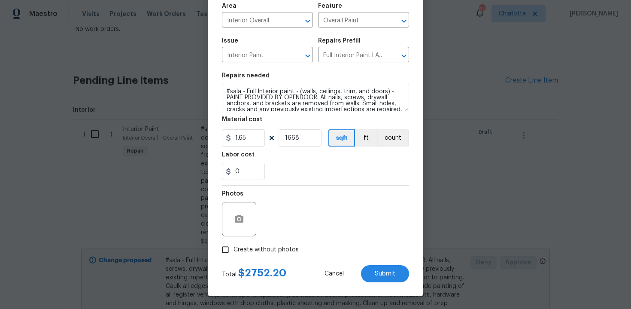
click at [278, 252] on span "Create without photos" at bounding box center [266, 249] width 65 height 9
click at [234, 252] on input "Create without photos" at bounding box center [225, 249] width 16 height 16
checkbox input "true"
click at [389, 272] on span "Submit" at bounding box center [385, 273] width 21 height 6
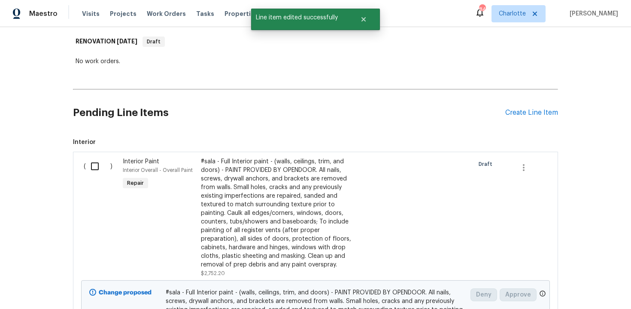
scroll to position [117, 0]
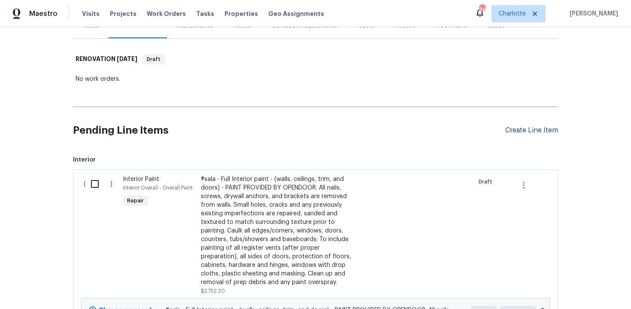
click at [516, 130] on div "Create Line Item" at bounding box center [531, 130] width 53 height 8
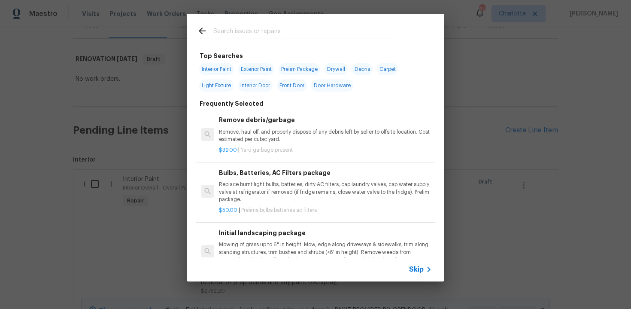
click at [414, 270] on span "Skip" at bounding box center [416, 269] width 15 height 9
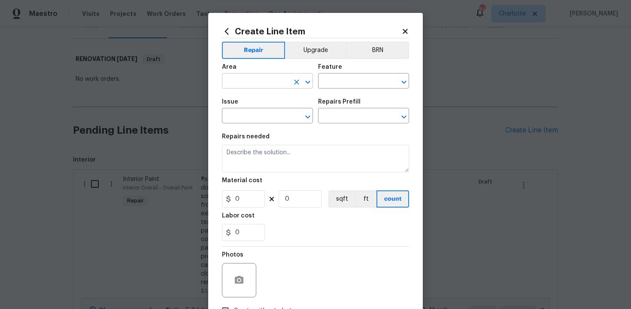
click at [279, 84] on input "text" at bounding box center [255, 81] width 67 height 13
click at [278, 115] on li "Exterior Overall" at bounding box center [267, 115] width 91 height 14
type input "Exterior Overall"
click at [339, 84] on input "text" at bounding box center [351, 81] width 67 height 13
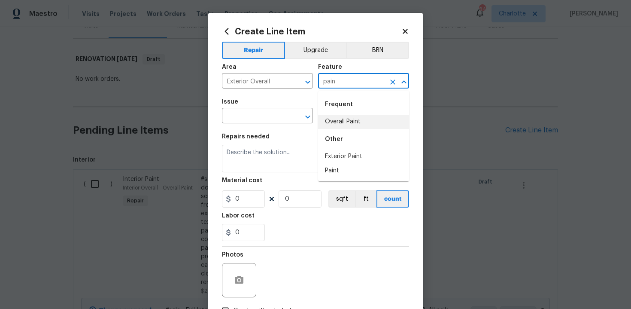
click at [344, 121] on li "Overall Paint" at bounding box center [363, 122] width 91 height 14
type input "Overall Paint"
click at [261, 123] on input "text" at bounding box center [255, 116] width 67 height 13
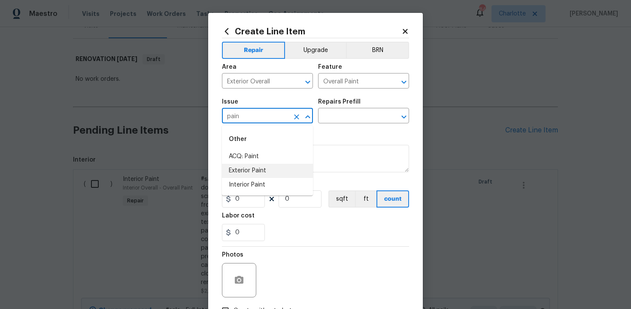
click at [259, 170] on li "Exterior Paint" at bounding box center [267, 171] width 91 height 14
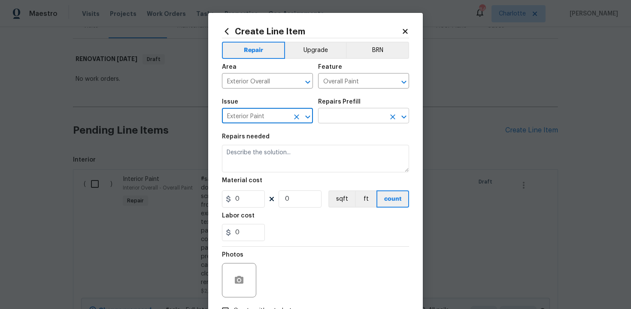
type input "Exterior Paint"
click at [344, 117] on input "text" at bounding box center [351, 116] width 67 height 13
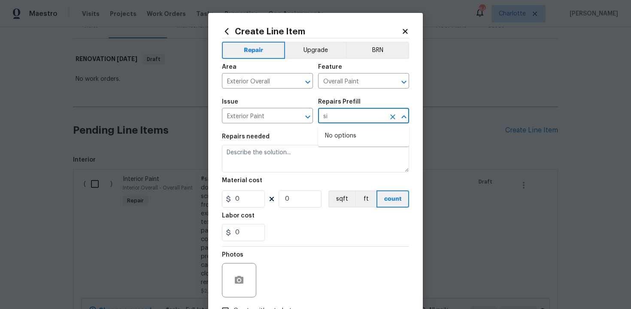
type input "s"
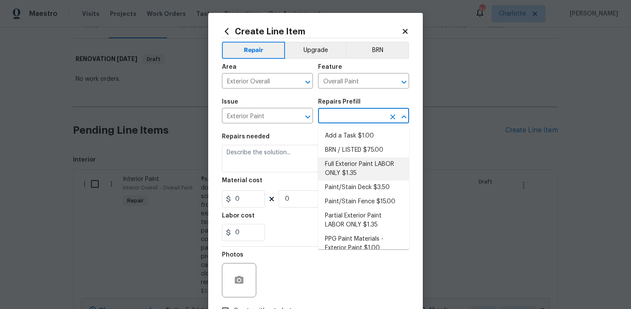
scroll to position [9, 0]
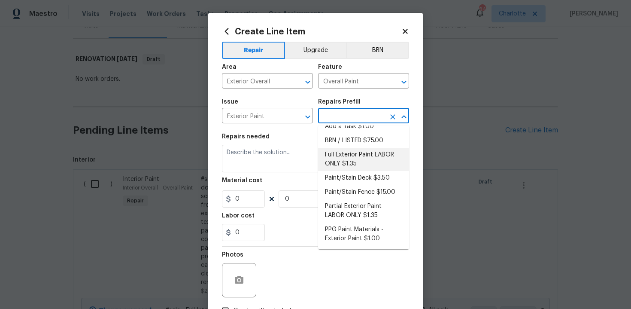
click at [351, 162] on li "Full Exterior Paint LABOR ONLY $1.35" at bounding box center [363, 159] width 91 height 23
type input "Full Exterior Paint LABOR ONLY $1.35"
type textarea "Full Exterior Paint - Prep, mask and paint the exterior of the home. Ensure tha…"
type input "1.35"
type input "1"
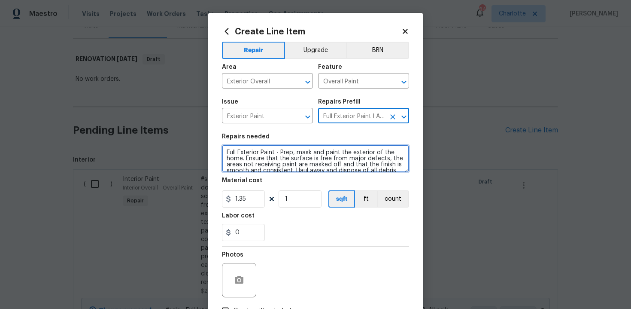
click at [225, 151] on textarea "Full Exterior Paint - Prep, mask and paint the exterior of the home. Ensure tha…" at bounding box center [315, 158] width 187 height 27
type textarea "#sala - Full Exterior Paint - Prep, mask and paint the exterior of the home. En…"
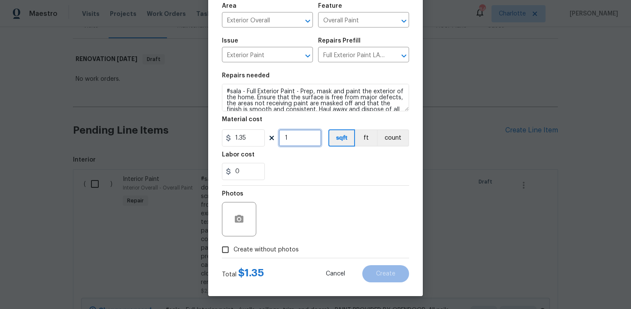
click at [294, 141] on input "1" at bounding box center [300, 137] width 43 height 17
type input "3933"
click at [263, 253] on span "Create without photos" at bounding box center [266, 249] width 65 height 9
click at [234, 253] on input "Create without photos" at bounding box center [225, 249] width 16 height 16
checkbox input "true"
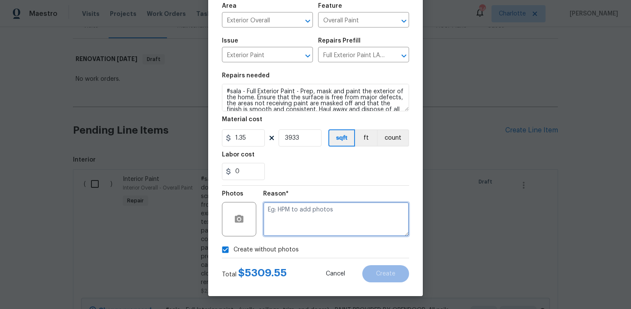
click at [302, 213] on textarea at bounding box center [336, 219] width 146 height 34
type textarea "n/a"
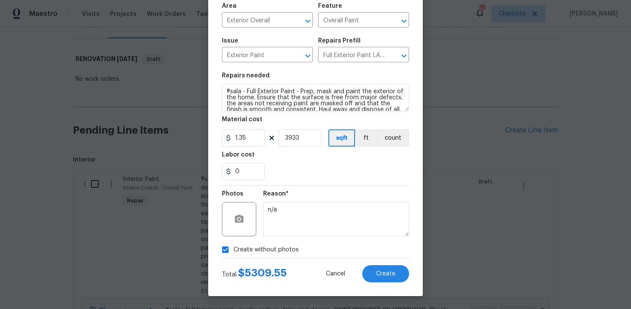
click at [402, 166] on div "0" at bounding box center [315, 171] width 187 height 17
click at [374, 278] on button "Create" at bounding box center [385, 273] width 47 height 17
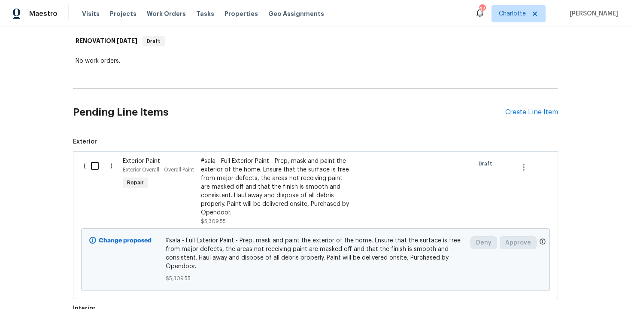
scroll to position [96, 0]
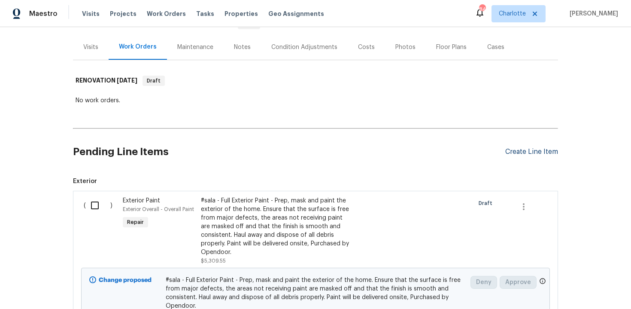
click at [523, 155] on div "Create Line Item" at bounding box center [531, 152] width 53 height 8
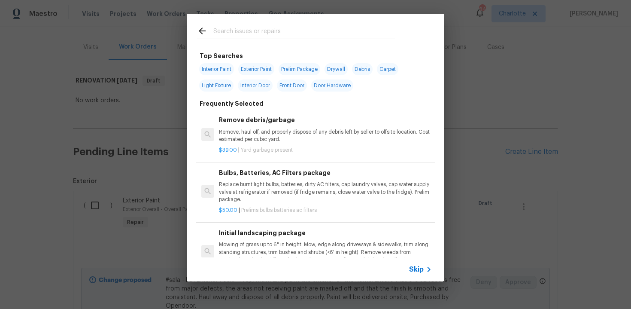
click at [411, 266] on span "Skip" at bounding box center [416, 269] width 15 height 9
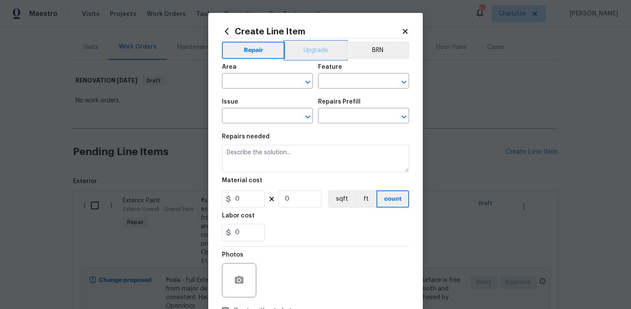
click at [317, 49] on button "Upgrade" at bounding box center [315, 50] width 61 height 17
click at [273, 76] on input "text" at bounding box center [255, 81] width 67 height 13
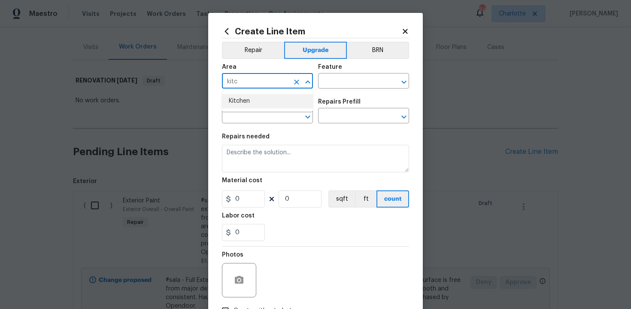
click at [264, 103] on li "Kitchen" at bounding box center [267, 101] width 91 height 14
type input "Kitchen"
click at [330, 83] on input "text" at bounding box center [351, 81] width 67 height 13
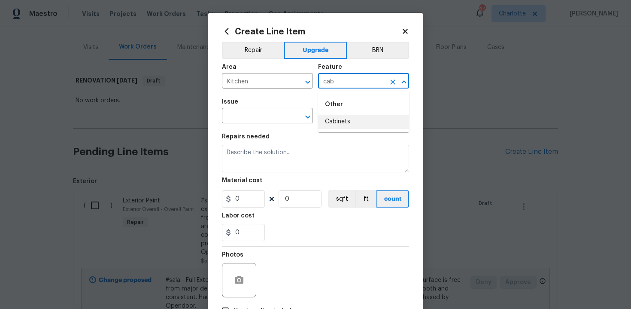
click at [334, 117] on li "Cabinets" at bounding box center [363, 122] width 91 height 14
type input "Cabinets"
click at [252, 117] on input "text" at bounding box center [255, 116] width 67 height 13
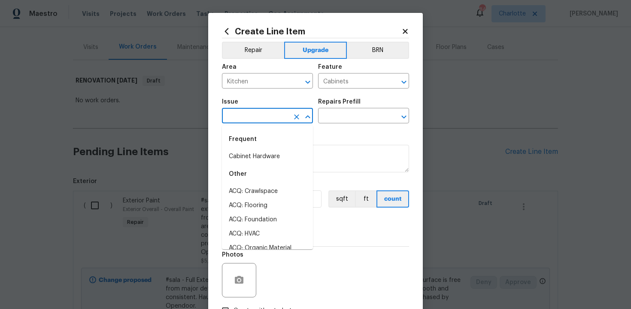
type input "c"
click at [248, 209] on li "Kitchen Cabinets" at bounding box center [267, 205] width 91 height 14
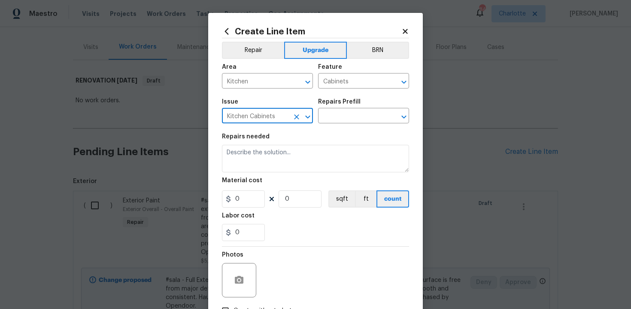
type input "Kitchen Cabinets"
click at [343, 124] on div "Issue Kitchen Cabinets ​ Repairs Prefill ​" at bounding box center [315, 111] width 187 height 35
click at [355, 118] on input "text" at bounding box center [351, 116] width 67 height 13
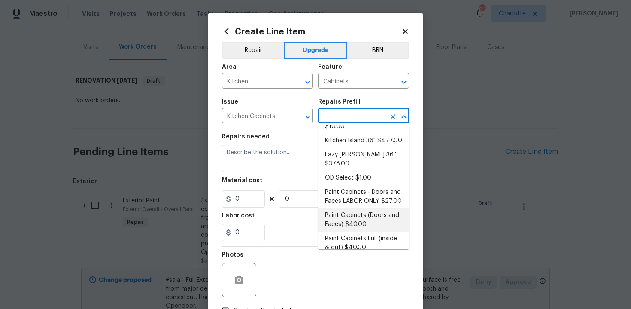
scroll to position [109, 0]
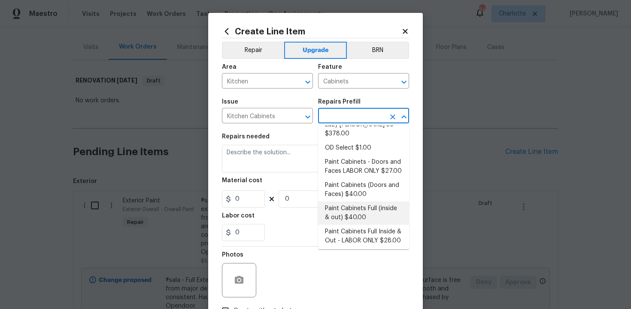
click at [351, 207] on li "Paint Cabinets Full (inside & out) $40.00" at bounding box center [363, 212] width 91 height 23
type input "Paint Cabinets Full (inside & out) $40.00"
type textarea "Prep, sand, mask and apply 2 coats of paint to the kitchen cabinet doors, inter…"
type input "40"
type input "1"
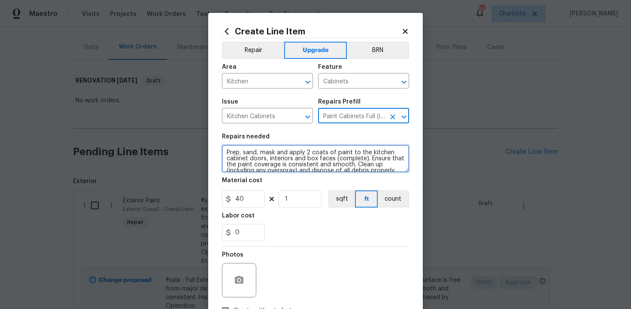
click at [225, 152] on textarea "Prep, sand, mask and apply 2 coats of paint to the kitchen cabinet doors, inter…" at bounding box center [315, 158] width 187 height 27
type textarea "#sala - Prep, sand, mask and apply 2 coats of paint to the kitchen cabinet door…"
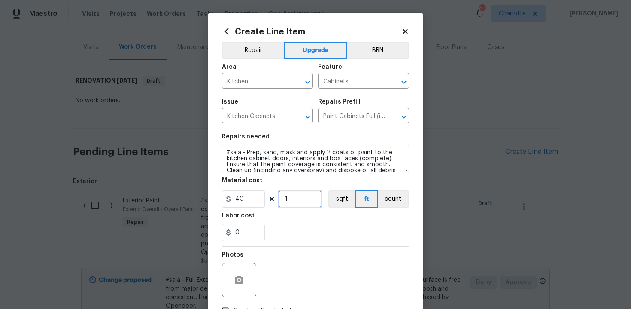
click at [295, 192] on input "1" at bounding box center [300, 198] width 43 height 17
type input "60"
click at [322, 229] on div "0" at bounding box center [315, 232] width 187 height 17
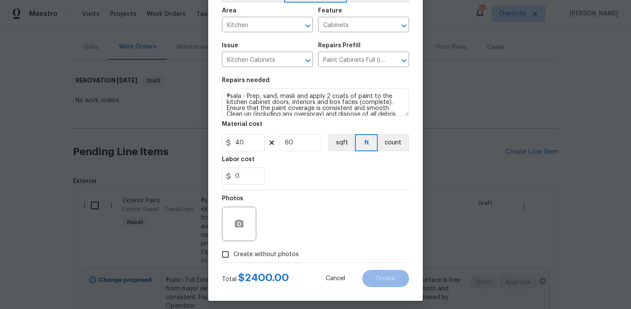
click at [252, 253] on span "Create without photos" at bounding box center [266, 254] width 65 height 9
click at [234, 253] on input "Create without photos" at bounding box center [225, 254] width 16 height 16
checkbox input "true"
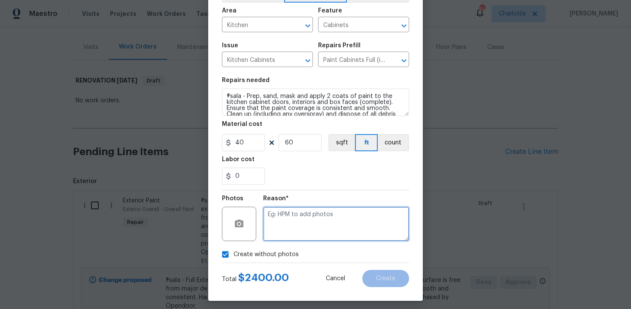
click at [286, 238] on textarea at bounding box center [336, 223] width 146 height 34
type textarea "n/a"
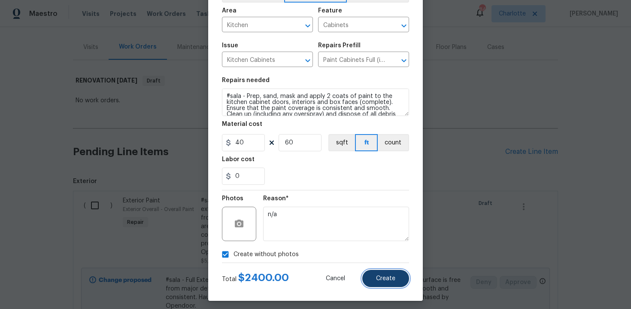
click at [377, 282] on button "Create" at bounding box center [385, 278] width 47 height 17
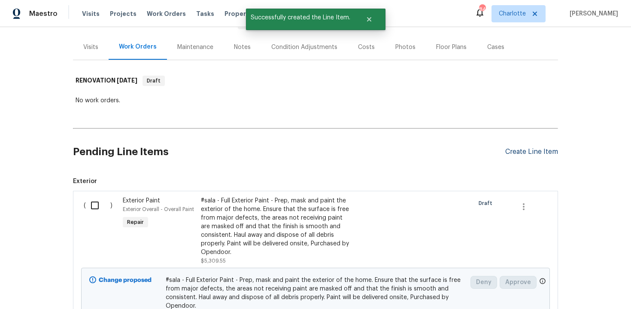
click at [542, 153] on div "Create Line Item" at bounding box center [531, 152] width 53 height 8
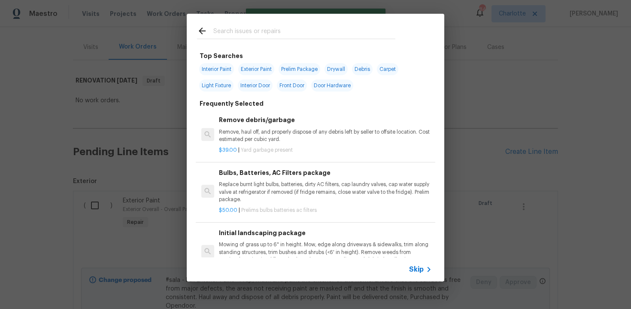
click at [409, 272] on span "Skip" at bounding box center [416, 269] width 15 height 9
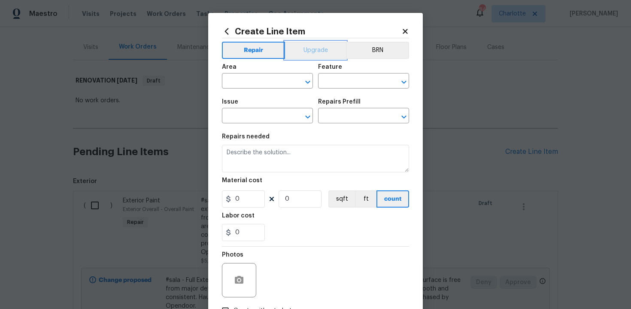
click at [320, 53] on button "Upgrade" at bounding box center [315, 50] width 61 height 17
click at [270, 79] on input "text" at bounding box center [255, 81] width 67 height 13
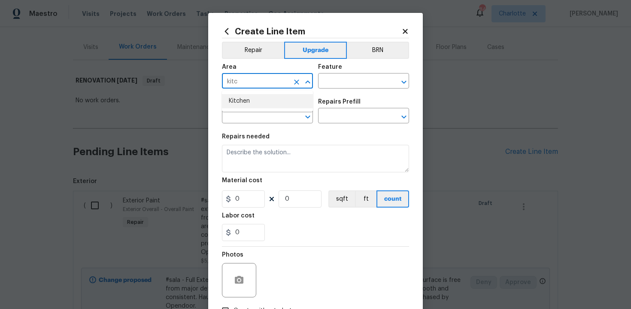
click at [252, 100] on li "Kitchen" at bounding box center [267, 101] width 91 height 14
type input "Kitchen"
click at [329, 81] on input "text" at bounding box center [351, 81] width 67 height 13
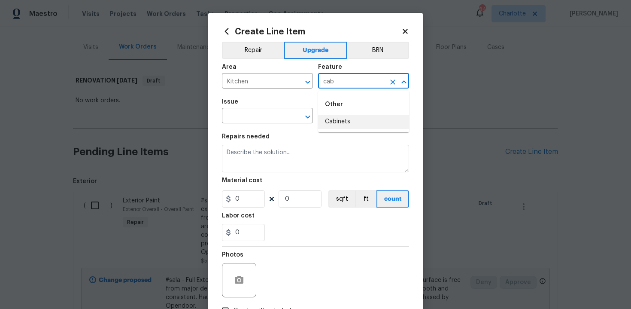
click at [334, 124] on li "Cabinets" at bounding box center [363, 122] width 91 height 14
type input "Cabinets"
click at [249, 117] on input "text" at bounding box center [255, 116] width 67 height 13
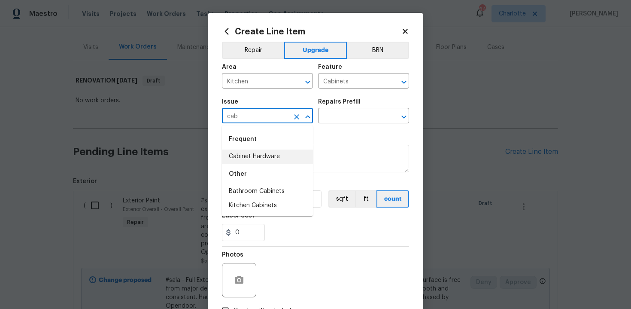
click at [258, 156] on li "Cabinet Hardware" at bounding box center [267, 156] width 91 height 14
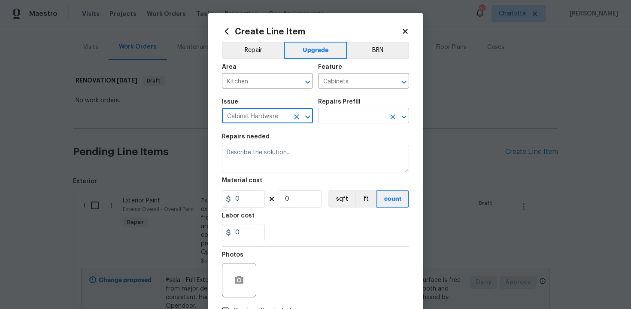
type input "Cabinet Hardware"
click at [350, 119] on input "text" at bounding box center [351, 116] width 67 height 13
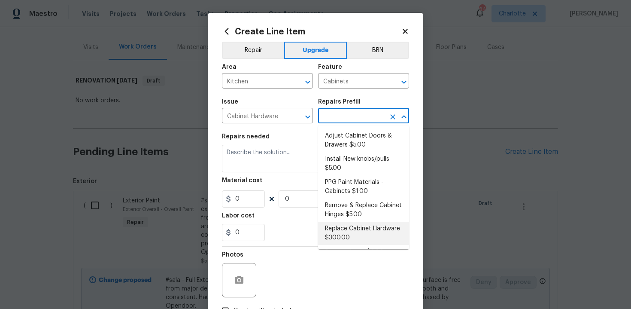
click at [352, 225] on li "Replace Cabinet Hardware $300.00" at bounding box center [363, 233] width 91 height 23
type input "Replace Cabinet Hardware $300.00"
type textarea "Replace cabinet hardware with new hinges and pulls. HPM to provide specs"
type input "300"
type input "1"
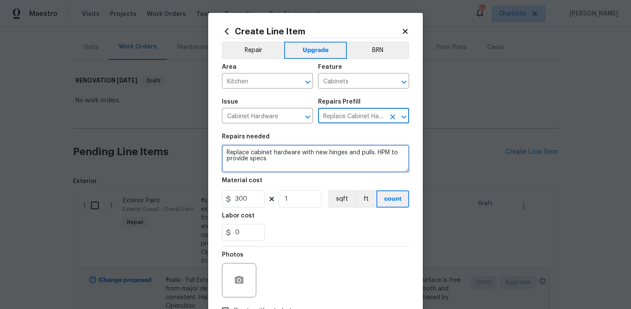
click at [224, 151] on textarea "Replace cabinet hardware with new hinges and pulls. HPM to provide specs" at bounding box center [315, 158] width 187 height 27
type textarea "#sala - Replace cabinet hardware with new hinges and pulls. HPM to provide specs"
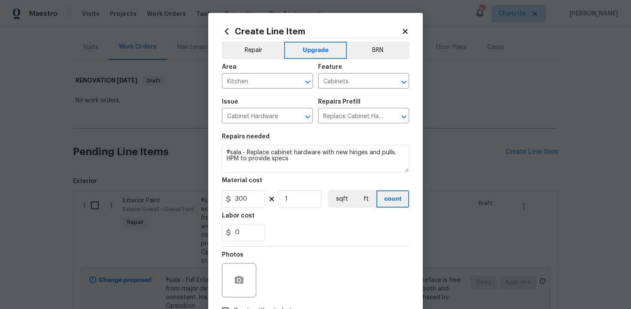
click at [301, 245] on section "Repairs needed #sala - Replace cabinet hardware with new hinges and pulls. HPM …" at bounding box center [315, 187] width 187 height 118
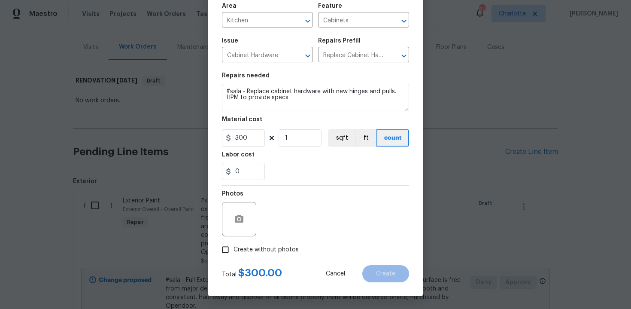
click at [267, 247] on span "Create without photos" at bounding box center [266, 249] width 65 height 9
click at [234, 247] on input "Create without photos" at bounding box center [225, 249] width 16 height 16
checkbox input "true"
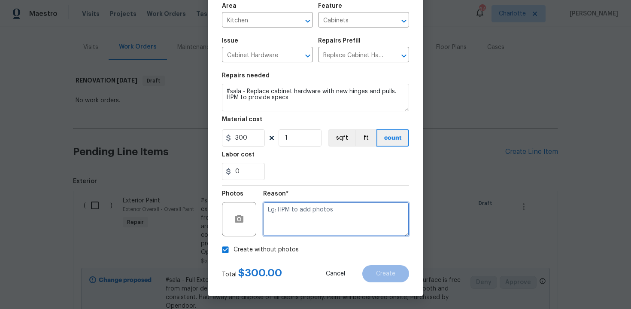
click at [294, 225] on textarea at bounding box center [336, 219] width 146 height 34
type textarea "n/a"
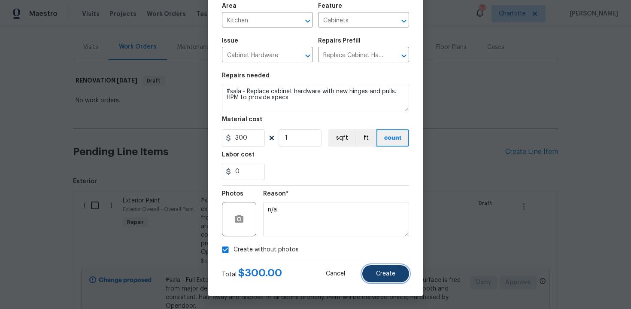
click at [392, 279] on button "Create" at bounding box center [385, 273] width 47 height 17
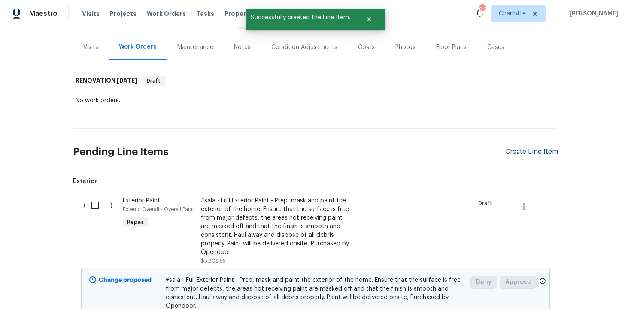
click at [541, 148] on div "Create Line Item" at bounding box center [531, 152] width 53 height 8
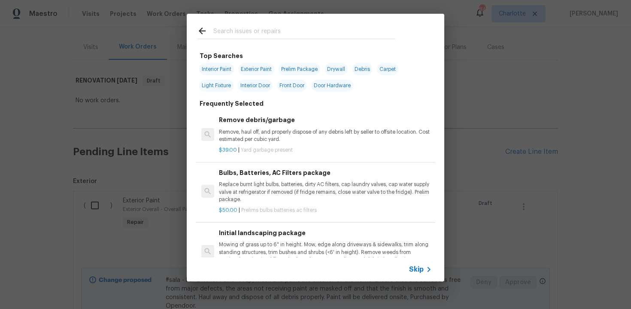
click at [424, 262] on div "Skip" at bounding box center [316, 269] width 258 height 24
click at [414, 273] on span "Skip" at bounding box center [416, 269] width 15 height 9
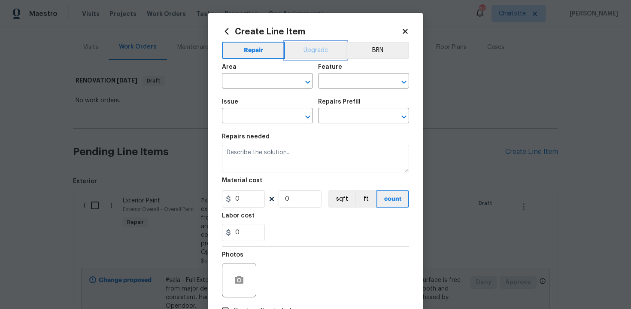
click at [316, 50] on button "Upgrade" at bounding box center [315, 50] width 61 height 17
click at [275, 79] on input "text" at bounding box center [255, 81] width 67 height 13
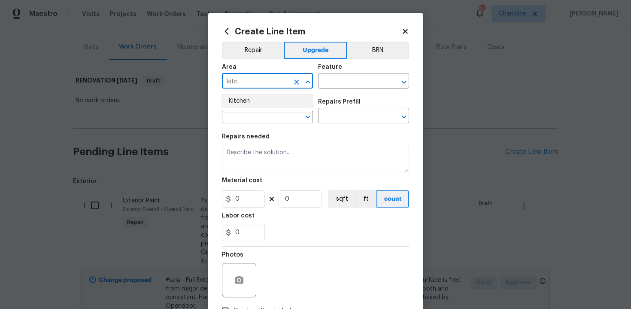
click at [268, 105] on li "Kitchen" at bounding box center [267, 101] width 91 height 14
type input "Kitchen"
click at [341, 85] on input "text" at bounding box center [351, 81] width 67 height 13
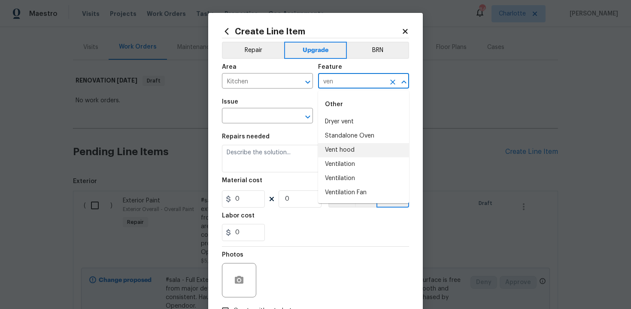
click at [338, 150] on li "Vent hood" at bounding box center [363, 150] width 91 height 14
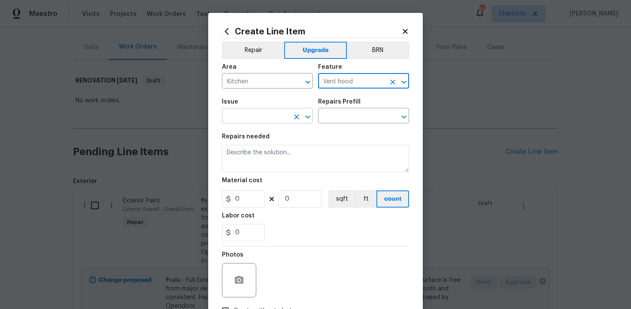
type input "Vent hood"
click at [249, 120] on input "text" at bounding box center [255, 116] width 67 height 13
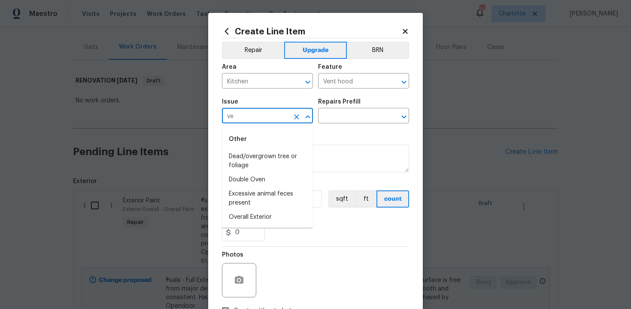
type input "v"
click at [255, 176] on li "Appliances" at bounding box center [267, 171] width 91 height 14
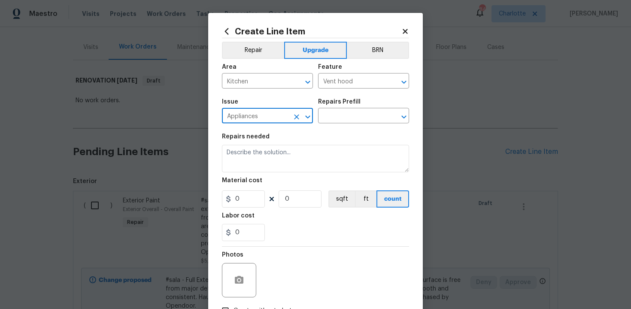
type input "Appliances"
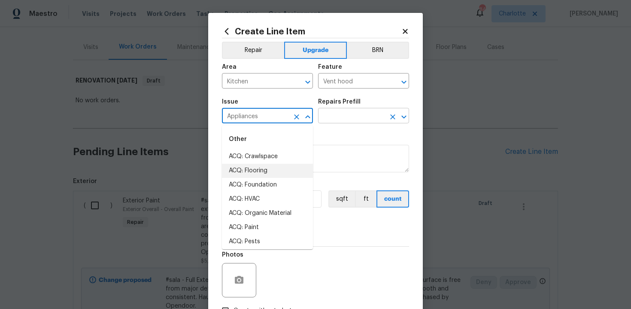
click at [363, 113] on input "text" at bounding box center [351, 116] width 67 height 13
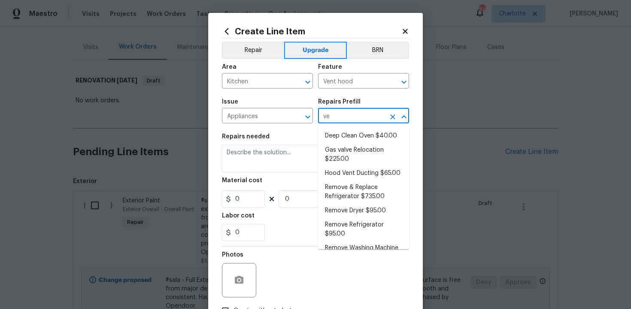
type input "v"
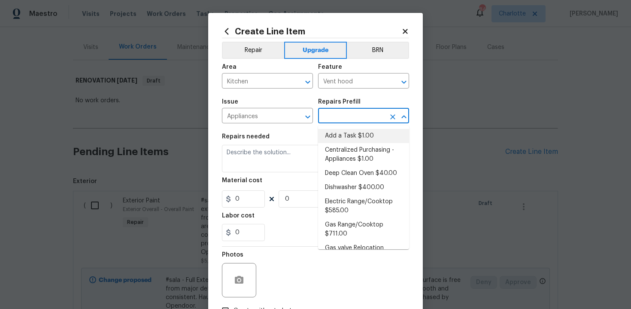
click at [356, 130] on li "Add a Task $1.00" at bounding box center [363, 136] width 91 height 14
type input "Appliances"
type input "Add a Task $1.00"
type textarea "HPM to detail"
type input "1"
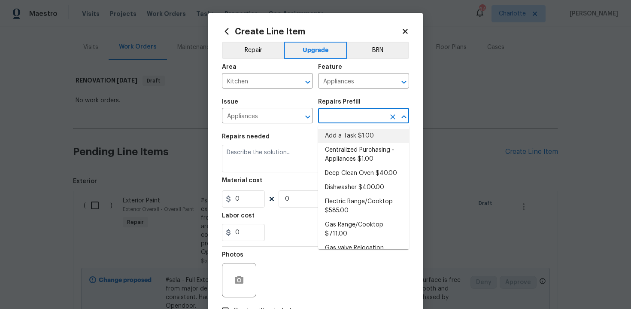
type input "1"
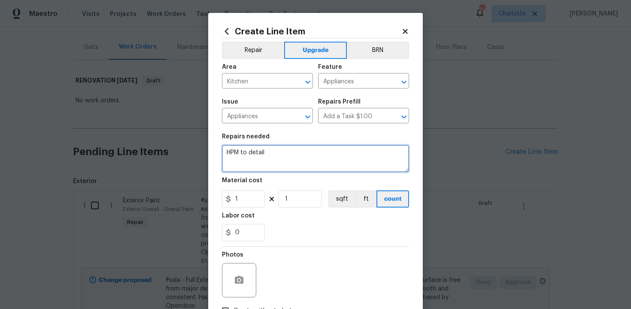
drag, startPoint x: 226, startPoint y: 153, endPoint x: 344, endPoint y: 153, distance: 118.5
click at [344, 153] on textarea "HPM to detail" at bounding box center [315, 158] width 187 height 27
paste textarea "Replace vent hood"
type textarea "#sala - Replace vent hood"
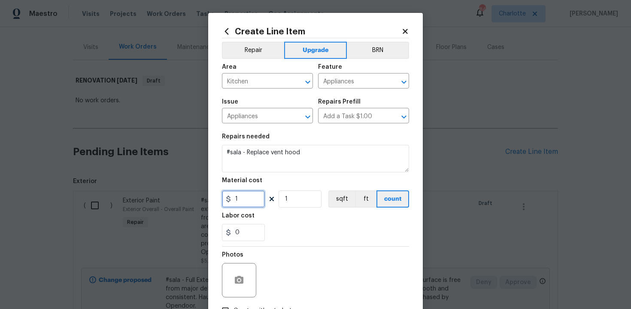
click at [243, 195] on input "1" at bounding box center [243, 198] width 43 height 17
type input "400"
click at [301, 227] on div "0" at bounding box center [315, 232] width 187 height 17
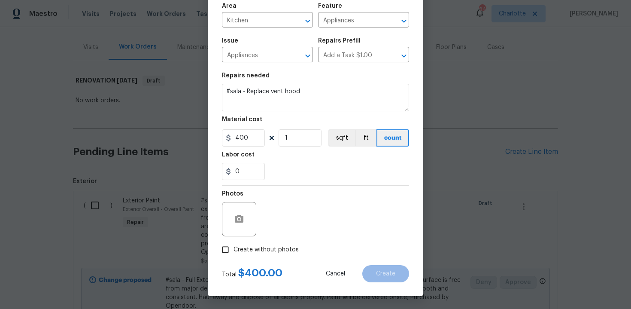
click at [255, 252] on span "Create without photos" at bounding box center [266, 249] width 65 height 9
click at [234, 252] on input "Create without photos" at bounding box center [225, 249] width 16 height 16
checkbox input "true"
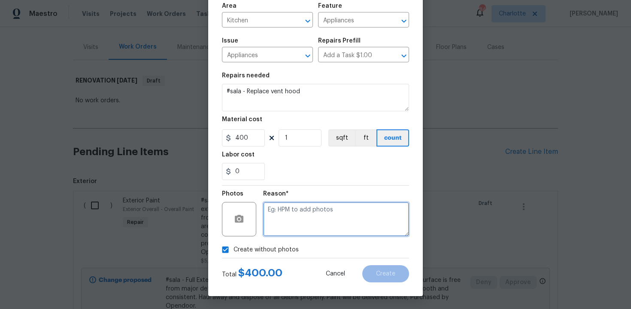
click at [306, 216] on textarea at bounding box center [336, 219] width 146 height 34
type textarea "m"
type textarea "n/a"
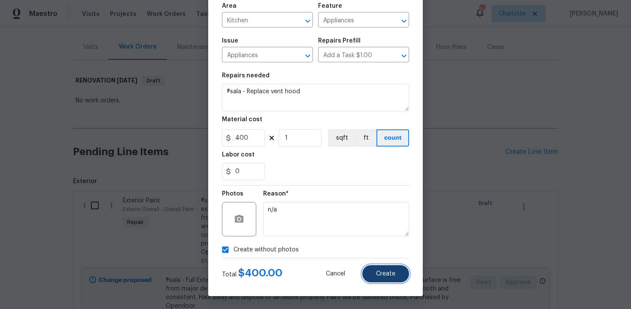
click at [380, 270] on span "Create" at bounding box center [385, 273] width 19 height 6
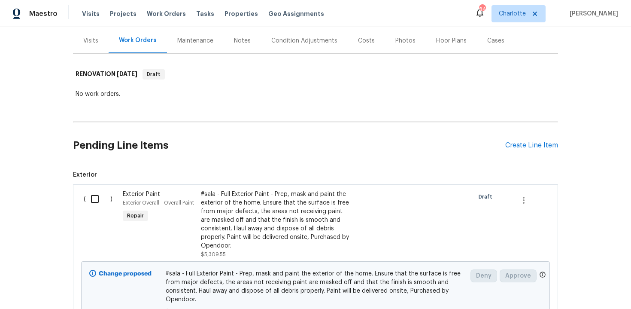
scroll to position [98, 0]
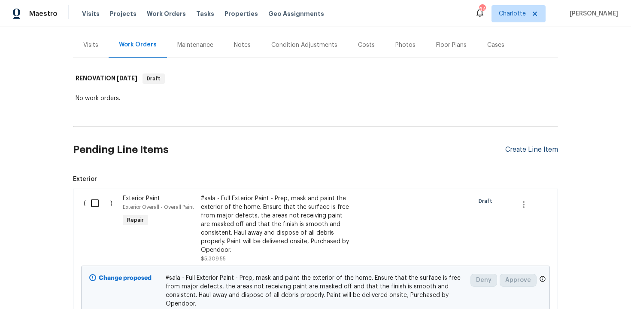
click at [537, 153] on div "Create Line Item" at bounding box center [531, 150] width 53 height 8
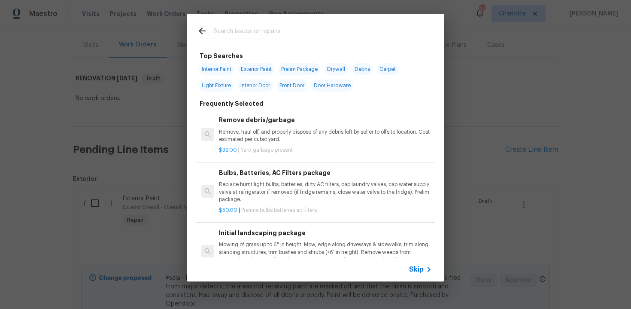
click at [424, 264] on icon at bounding box center [429, 269] width 10 height 10
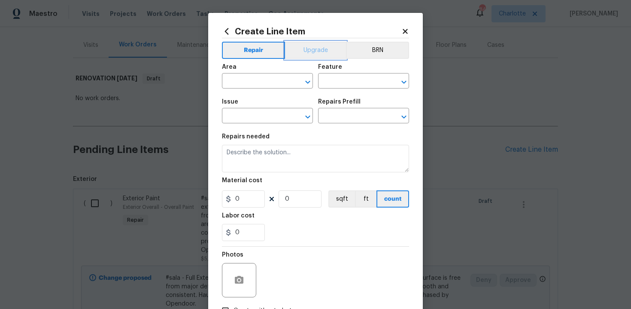
click at [316, 57] on button "Upgrade" at bounding box center [315, 50] width 61 height 17
click at [269, 81] on input "text" at bounding box center [255, 81] width 67 height 13
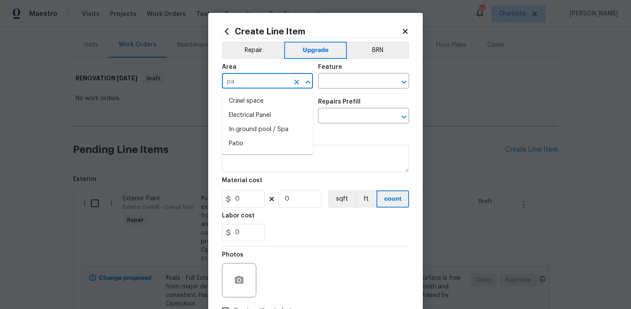
type input "p"
click at [263, 102] on li "Bathroom" at bounding box center [267, 101] width 91 height 14
type input "Bathroom"
click at [328, 85] on input "text" at bounding box center [351, 81] width 67 height 13
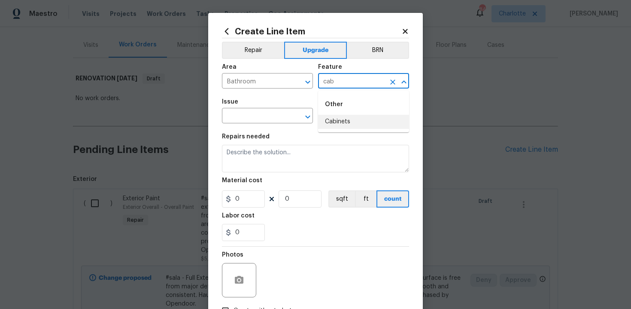
click at [337, 120] on li "Cabinets" at bounding box center [363, 122] width 91 height 14
type input "Cabinets"
click at [261, 119] on input "text" at bounding box center [255, 116] width 67 height 13
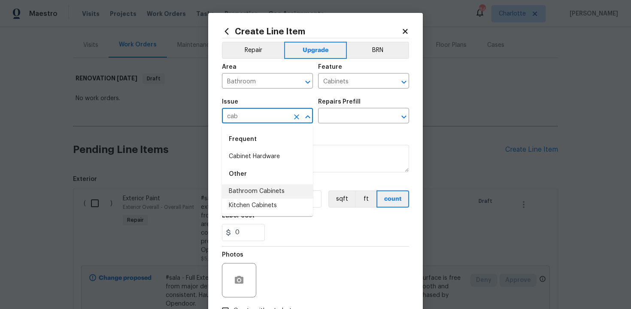
click at [268, 187] on li "Bathroom Cabinets" at bounding box center [267, 191] width 91 height 14
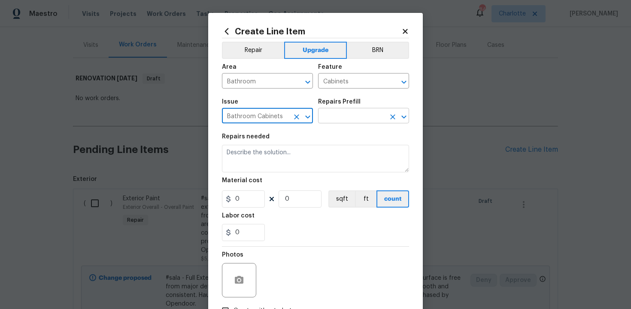
type input "Bathroom Cabinets"
click at [348, 119] on input "text" at bounding box center [351, 116] width 67 height 13
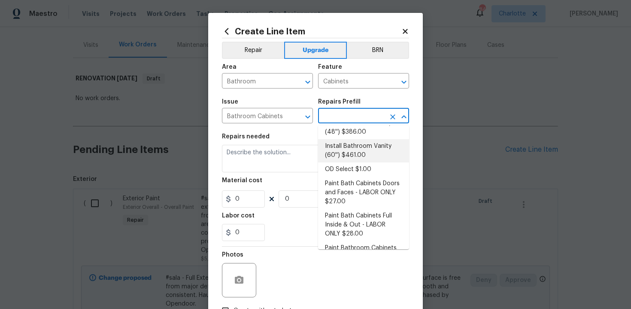
scroll to position [138, 0]
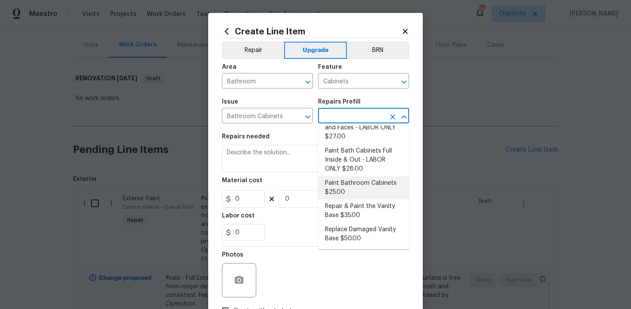
click at [357, 186] on li "Paint Bathroom Cabinets $25.00" at bounding box center [363, 187] width 91 height 23
type input "Paint Bathroom Cabinets $25.00"
type textarea "Prep, sand, mask and apply 2 coats of paint to the bathroom cabinet doors, inte…"
type input "25"
type input "1"
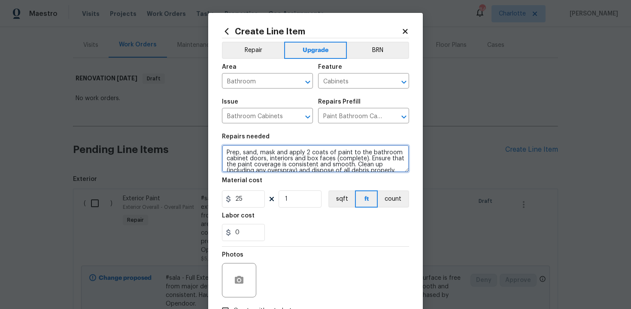
click at [222, 150] on textarea "Prep, sand, mask and apply 2 coats of paint to the bathroom cabinet doors, inte…" at bounding box center [315, 158] width 187 height 27
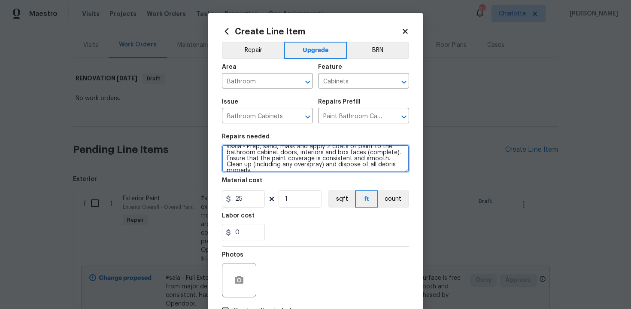
type textarea "#sala - Prep, sand, mask and apply 2 coats of paint to the bathroom cabinet doo…"
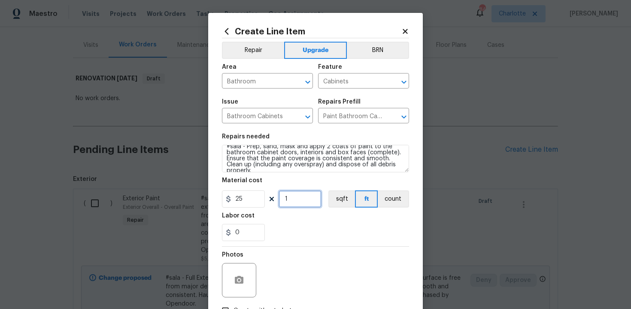
click at [301, 198] on input "1" at bounding box center [300, 198] width 43 height 17
type input "20"
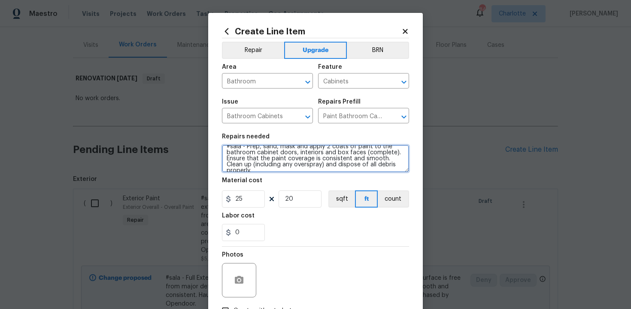
click at [401, 165] on textarea "#sala - Prep, sand, mask and apply 2 coats of paint to the bathroom cabinet doo…" at bounding box center [315, 158] width 187 height 27
paste textarea "All 3 bathrooms"
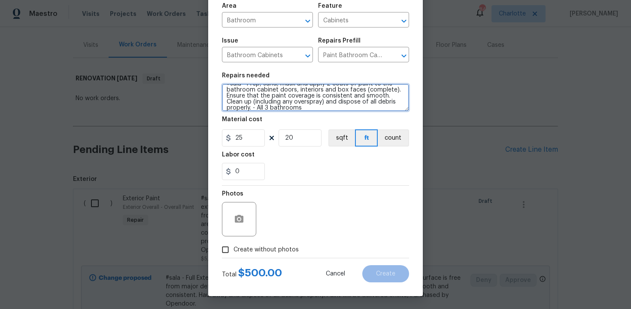
type textarea "#sala - Prep, sand, mask and apply 2 coats of paint to the bathroom cabinet doo…"
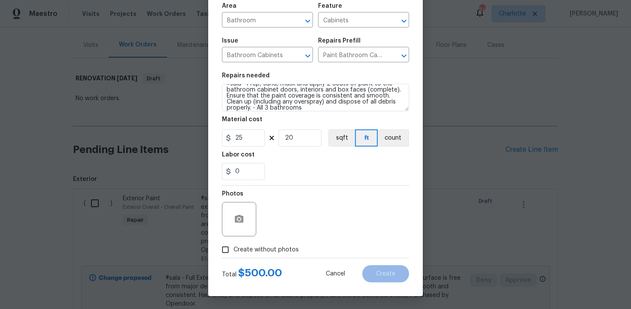
click at [260, 244] on label "Create without photos" at bounding box center [258, 249] width 82 height 16
click at [234, 244] on input "Create without photos" at bounding box center [225, 249] width 16 height 16
checkbox input "true"
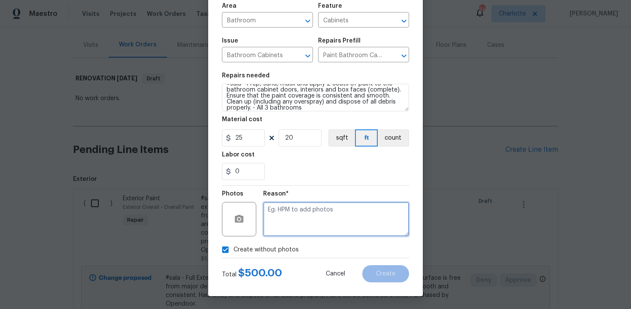
click at [288, 228] on textarea at bounding box center [336, 219] width 146 height 34
type textarea "n/a"
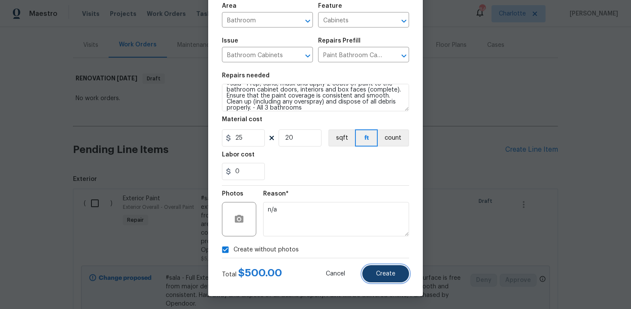
click at [390, 274] on span "Create" at bounding box center [385, 273] width 19 height 6
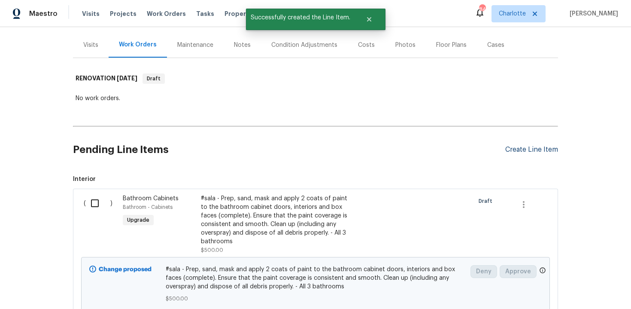
click at [535, 150] on div "Create Line Item" at bounding box center [531, 150] width 53 height 8
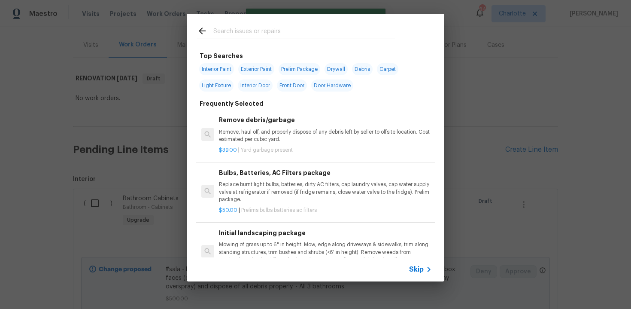
click at [419, 270] on span "Skip" at bounding box center [416, 269] width 15 height 9
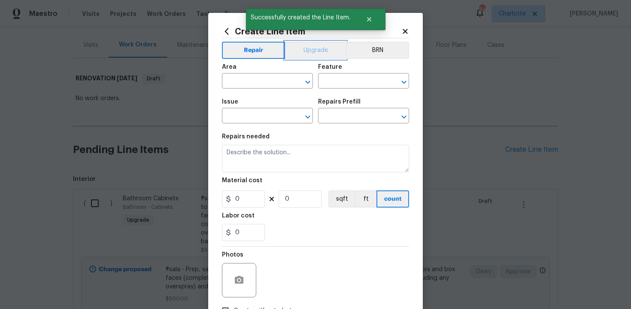
click at [319, 58] on button "Upgrade" at bounding box center [315, 50] width 61 height 17
click at [271, 78] on input "text" at bounding box center [255, 81] width 67 height 13
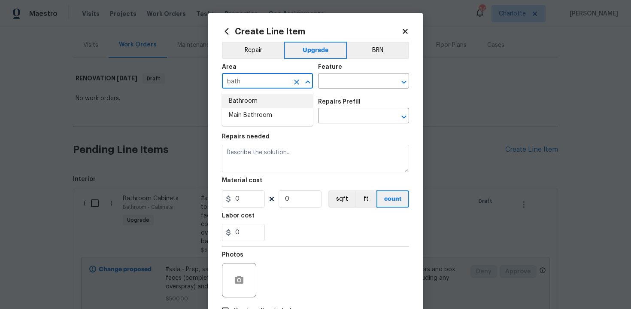
click at [270, 102] on li "Bathroom" at bounding box center [267, 101] width 91 height 14
type input "Bathroom"
click at [333, 87] on input "text" at bounding box center [351, 81] width 67 height 13
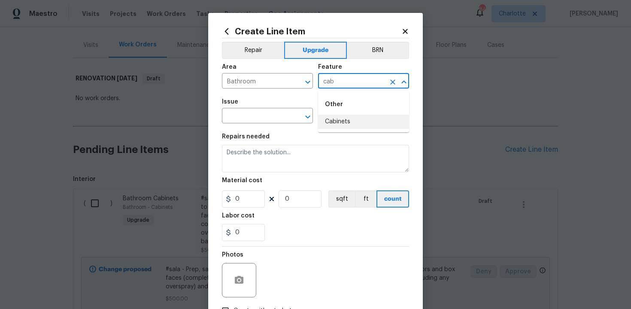
click at [341, 125] on li "Cabinets" at bounding box center [363, 122] width 91 height 14
type input "Cabinets"
click at [255, 116] on input "text" at bounding box center [255, 116] width 67 height 13
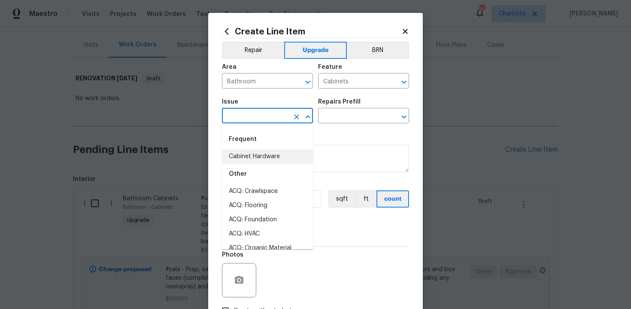
click at [260, 155] on li "Cabinet Hardware" at bounding box center [267, 156] width 91 height 14
type input "Cabinet Hardware"
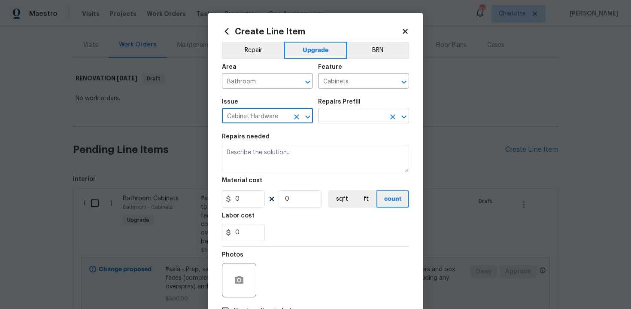
click at [345, 115] on input "text" at bounding box center [351, 116] width 67 height 13
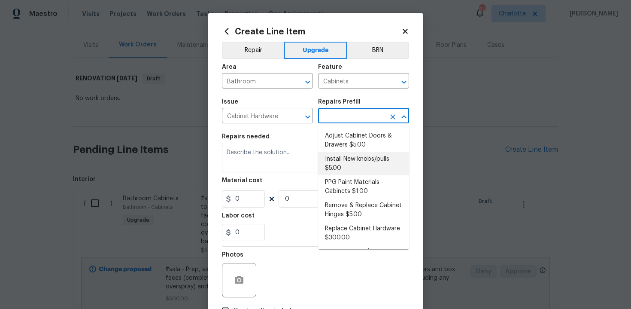
click at [348, 168] on li "Install New knobs/pulls $5.00" at bounding box center [363, 163] width 91 height 23
type input "Install New knobs/pulls $5.00"
type textarea "Remove the existing cabinet pulls/handles if present; prep and drill for new ca…"
type input "5"
type input "1"
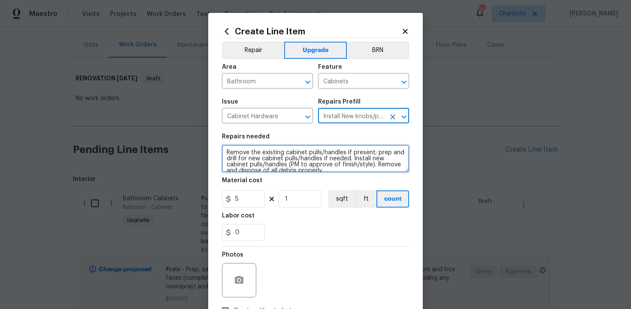
click at [223, 153] on textarea "Remove the existing cabinet pulls/handles if present; prep and drill for new ca…" at bounding box center [315, 158] width 187 height 27
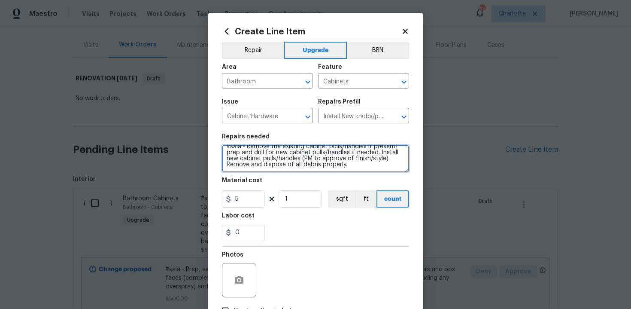
click at [370, 169] on textarea "#sala - Remove the existing cabinet pulls/handles if present; prep and drill fo…" at bounding box center [315, 158] width 187 height 27
paste textarea "All 3 bathrooms"
type textarea "#sala - Remove the existing cabinet pulls/handles if present; prep and drill fo…"
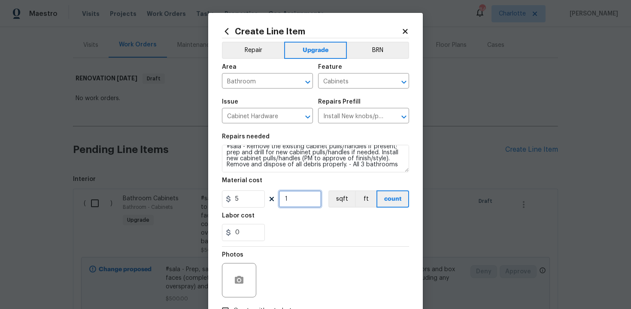
click at [305, 199] on input "1" at bounding box center [300, 198] width 43 height 17
type input "15"
click at [325, 219] on div "Labor cost" at bounding box center [315, 218] width 187 height 11
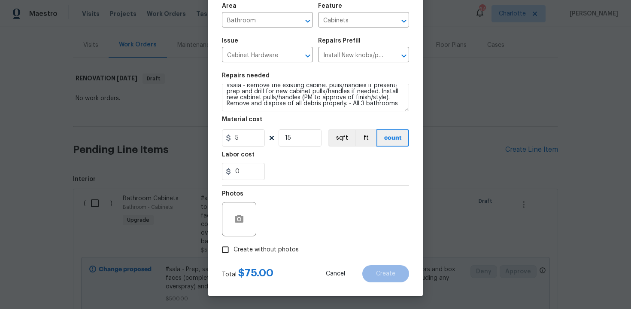
click at [255, 257] on label "Create without photos" at bounding box center [258, 249] width 82 height 16
click at [234, 257] on input "Create without photos" at bounding box center [225, 249] width 16 height 16
checkbox input "true"
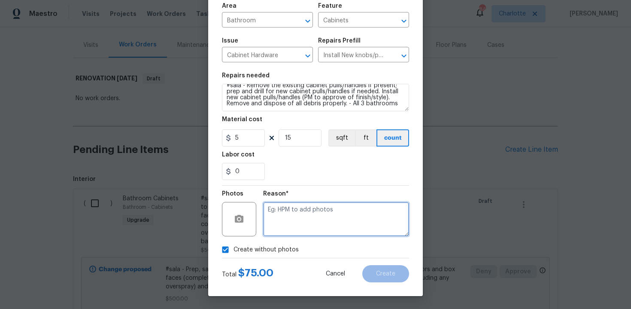
click at [295, 224] on textarea at bounding box center [336, 219] width 146 height 34
type textarea "n/a"
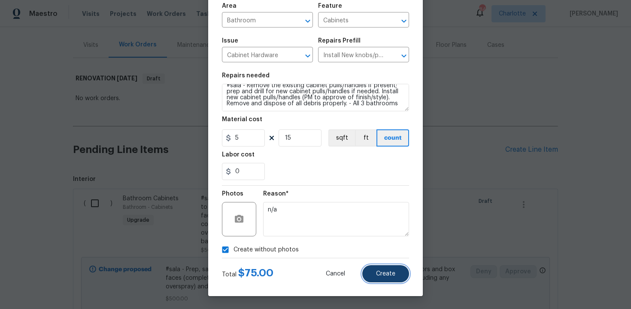
click at [370, 275] on button "Create" at bounding box center [385, 273] width 47 height 17
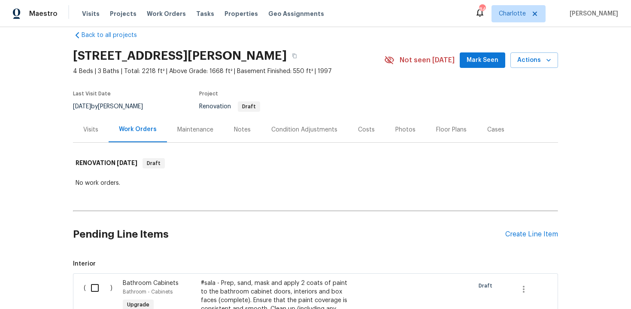
scroll to position [0, 0]
